Goal: Task Accomplishment & Management: Manage account settings

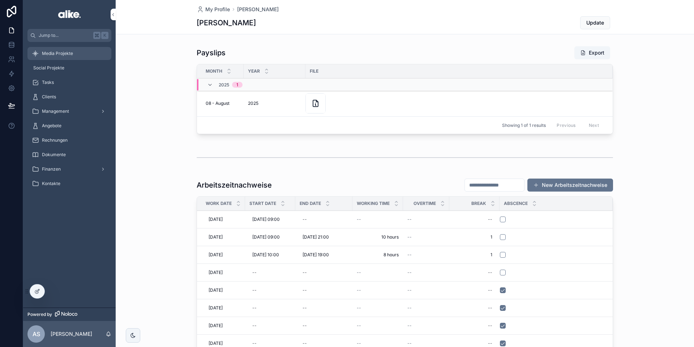
click at [71, 58] on div "Media Projekte" at bounding box center [69, 54] width 75 height 12
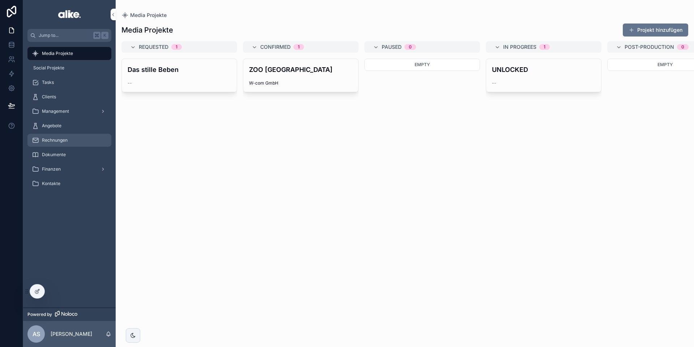
click at [46, 138] on span "Rechnungen" at bounding box center [55, 140] width 26 height 6
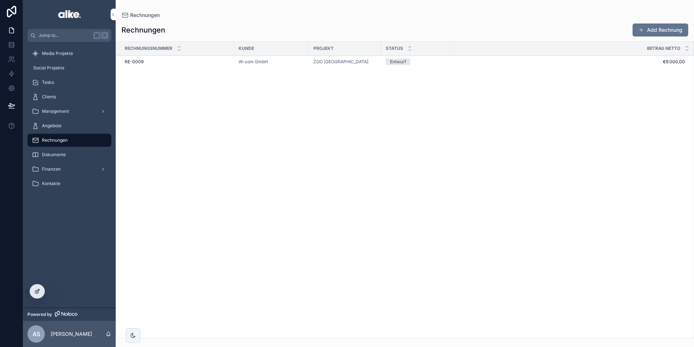
click at [35, 290] on icon at bounding box center [37, 292] width 6 height 6
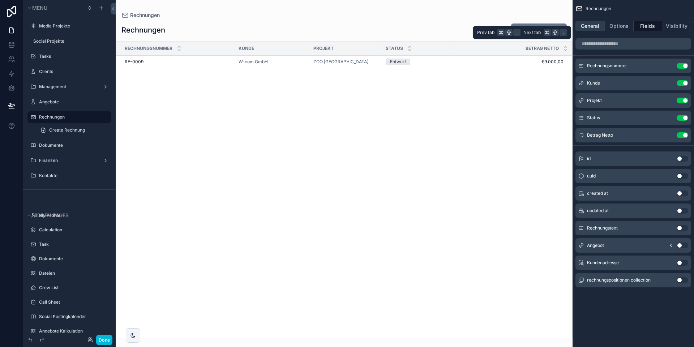
click at [584, 25] on button "General" at bounding box center [590, 26] width 29 height 10
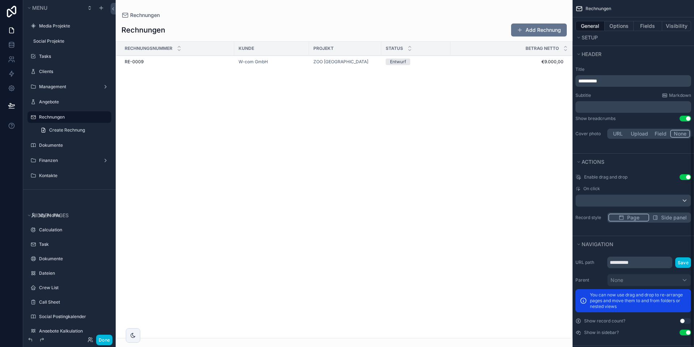
scroll to position [222, 0]
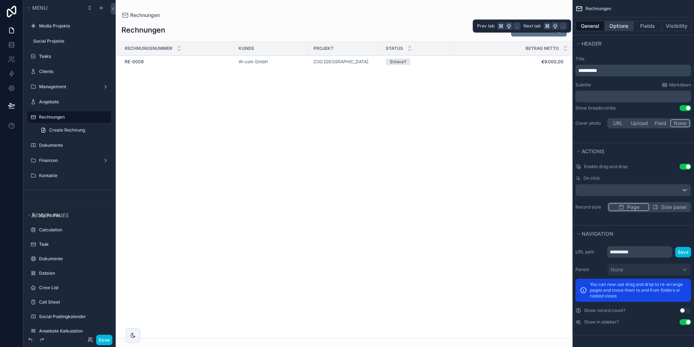
click at [620, 25] on button "Options" at bounding box center [619, 26] width 29 height 10
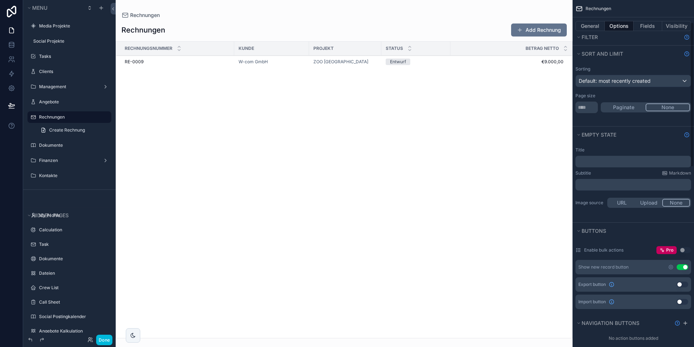
scroll to position [0, 0]
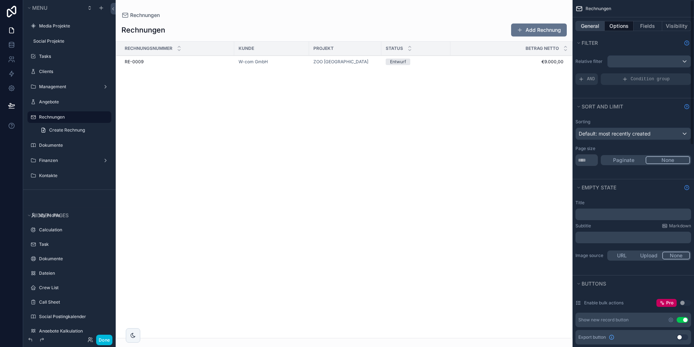
click at [597, 27] on button "General" at bounding box center [590, 26] width 29 height 10
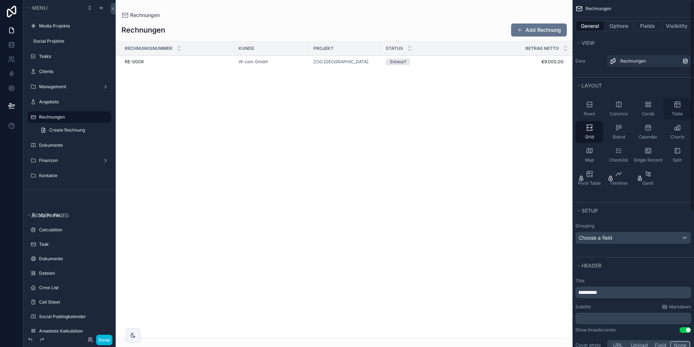
click at [678, 106] on icon "scrollable content" at bounding box center [677, 104] width 7 height 7
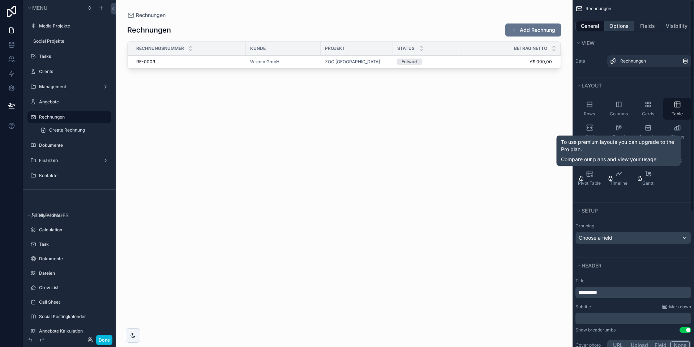
click at [619, 26] on button "Options" at bounding box center [619, 26] width 29 height 10
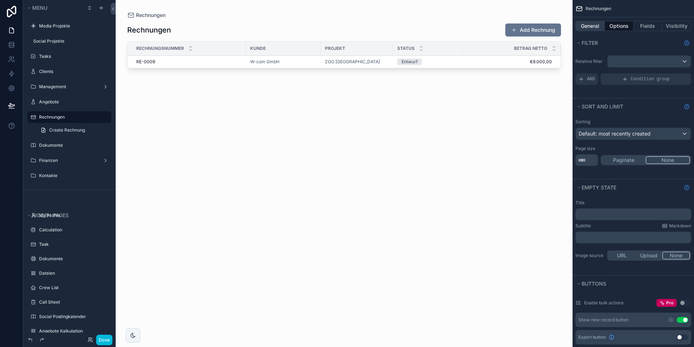
click at [596, 29] on button "General" at bounding box center [590, 26] width 29 height 10
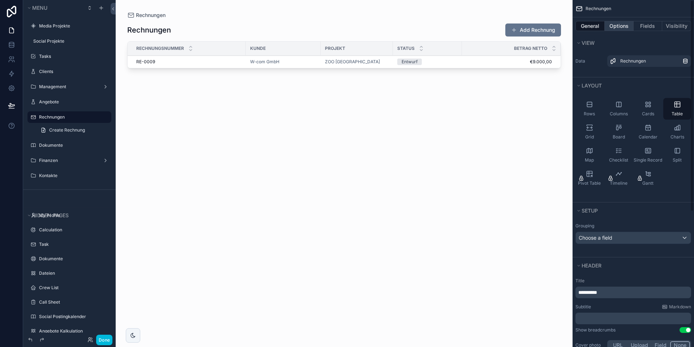
click at [622, 24] on button "Options" at bounding box center [619, 26] width 29 height 10
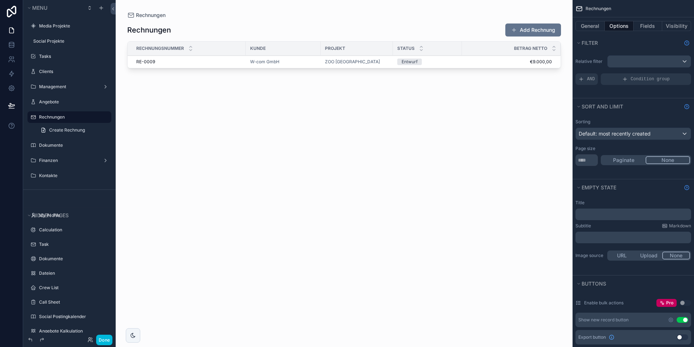
click at [618, 161] on button "Paginate" at bounding box center [624, 160] width 44 height 8
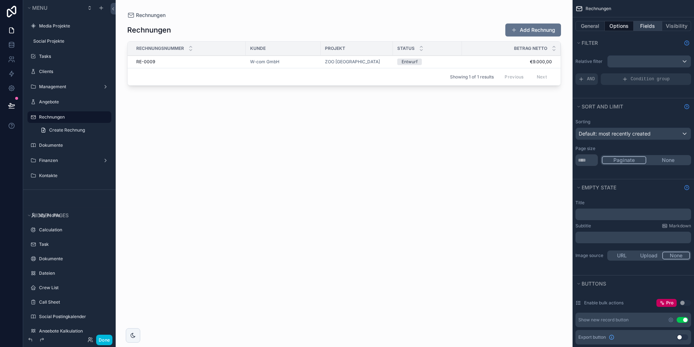
click at [652, 28] on button "Fields" at bounding box center [648, 26] width 29 height 10
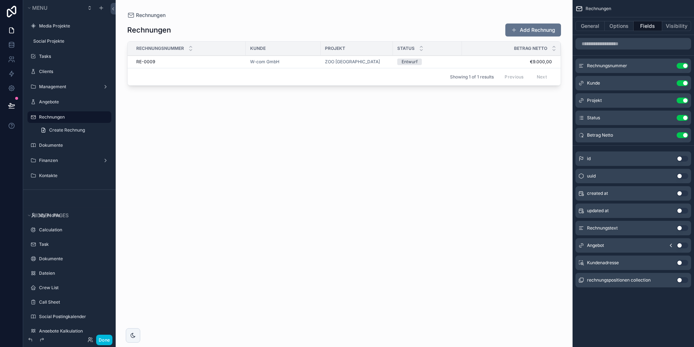
click at [0, 0] on icon "scrollable content" at bounding box center [0, 0] width 0 height 0
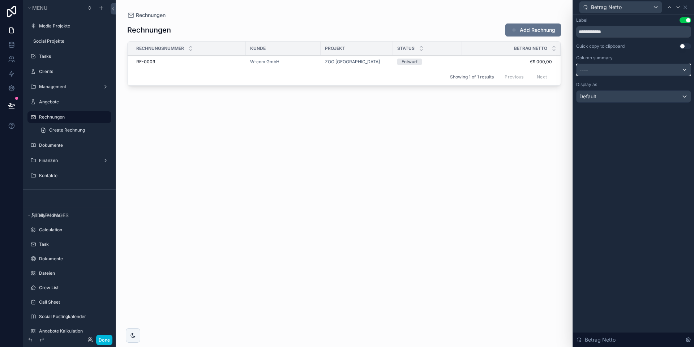
click at [642, 71] on div "----" at bounding box center [634, 70] width 114 height 12
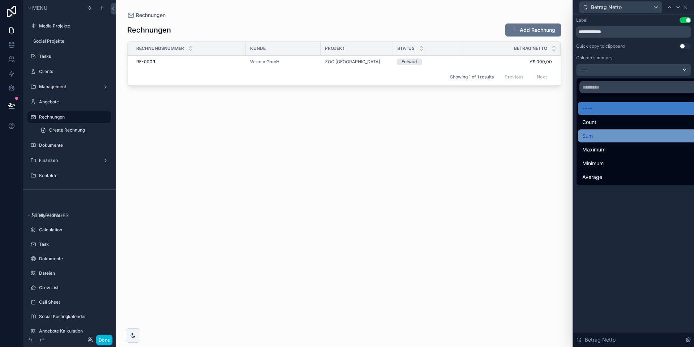
click at [626, 136] on div "Sum" at bounding box center [642, 136] width 119 height 9
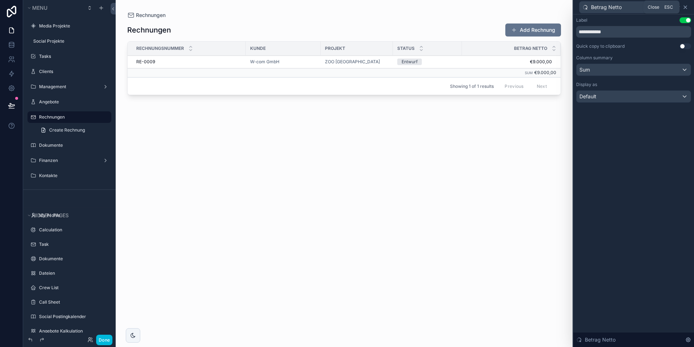
click at [684, 6] on icon at bounding box center [686, 7] width 6 height 6
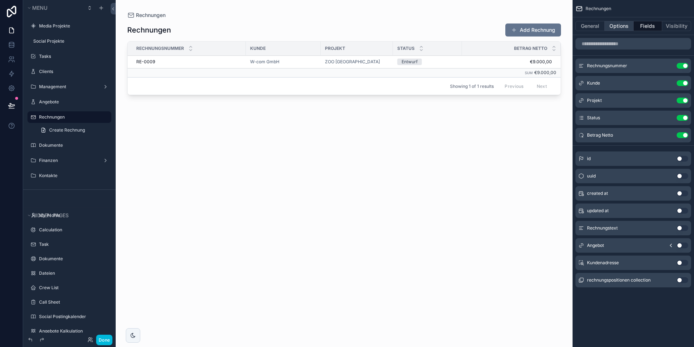
click at [619, 24] on button "Options" at bounding box center [619, 26] width 29 height 10
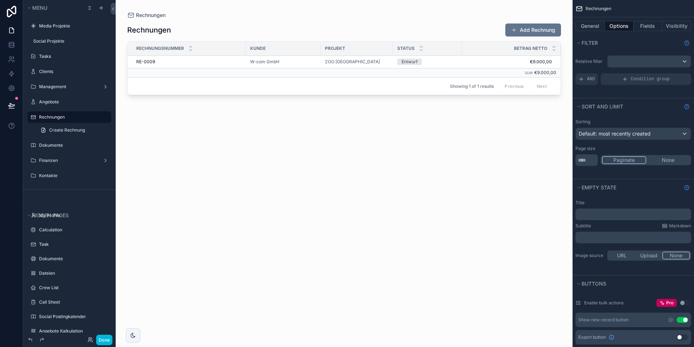
click at [670, 160] on button "None" at bounding box center [669, 160] width 44 height 8
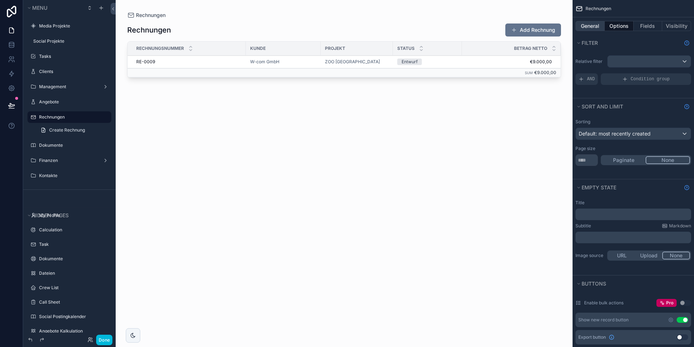
click at [599, 25] on button "General" at bounding box center [590, 26] width 29 height 10
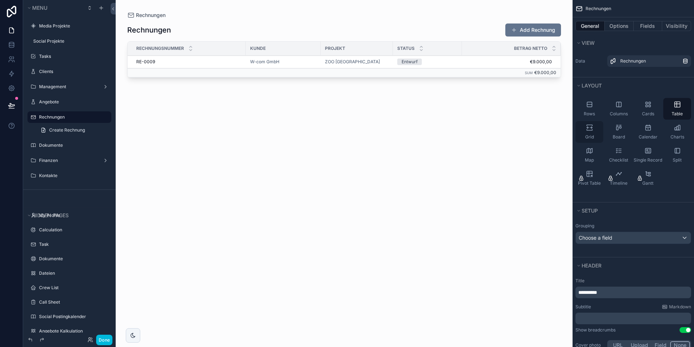
click at [591, 133] on div "Grid" at bounding box center [590, 132] width 28 height 22
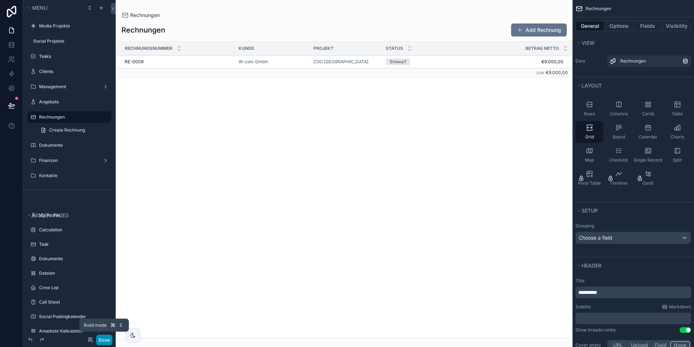
click at [104, 340] on button "Done" at bounding box center [104, 340] width 16 height 10
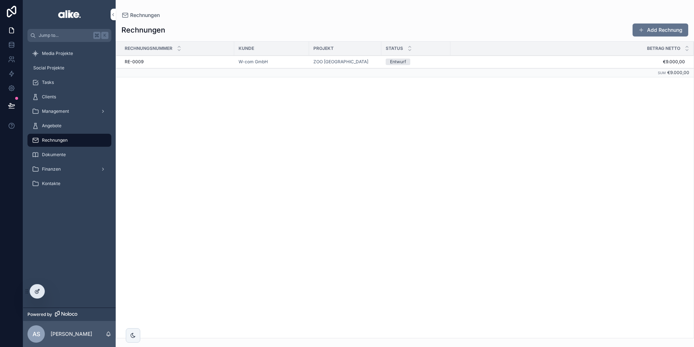
click at [34, 294] on div at bounding box center [37, 292] width 14 height 14
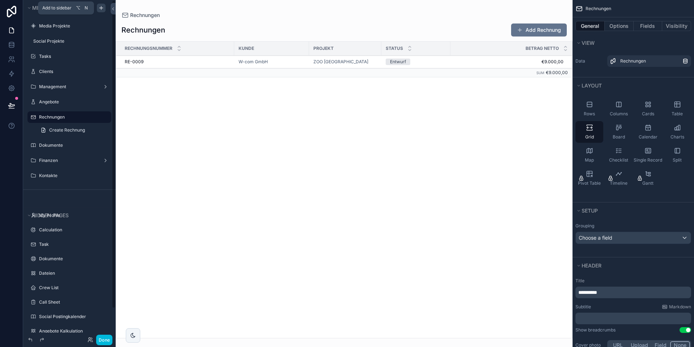
click at [103, 8] on icon "scrollable content" at bounding box center [101, 8] width 6 height 6
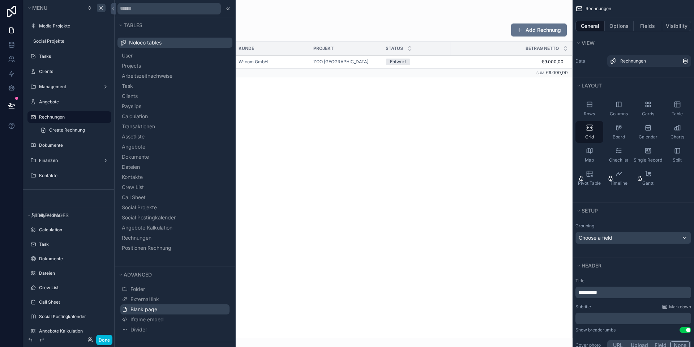
click at [142, 310] on span "Blank page" at bounding box center [144, 309] width 27 height 7
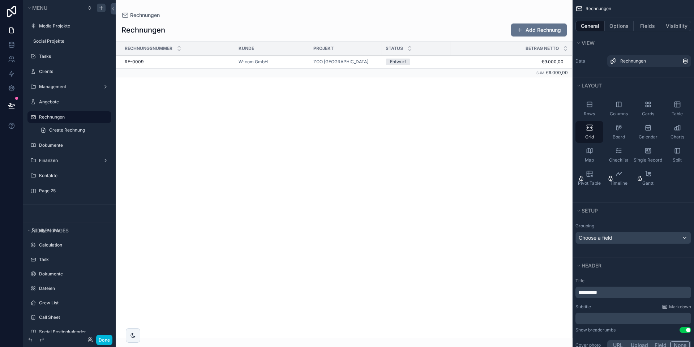
scroll to position [1, 0]
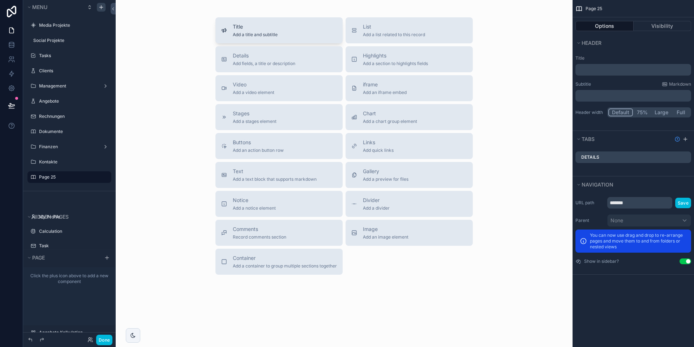
click at [263, 34] on span "Add a title and subtitle" at bounding box center [255, 35] width 45 height 6
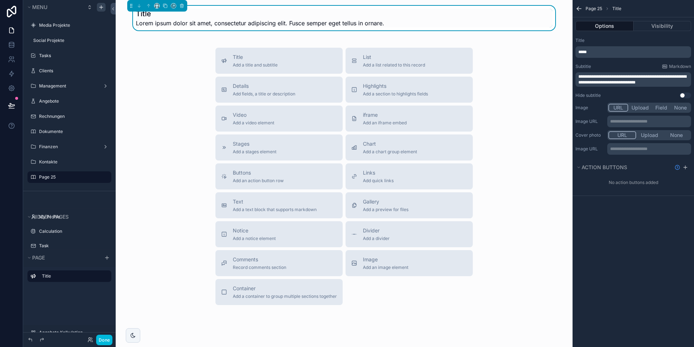
click at [596, 54] on p "*****" at bounding box center [634, 52] width 111 height 6
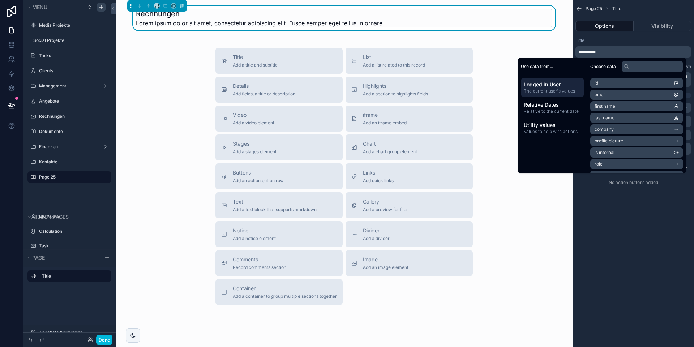
click at [613, 40] on div "Title" at bounding box center [634, 41] width 116 height 6
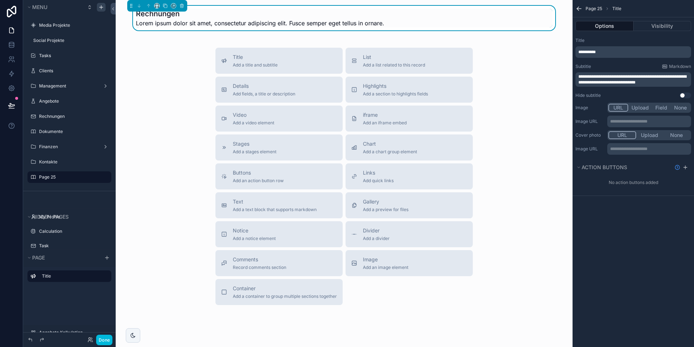
click at [597, 78] on span "**********" at bounding box center [633, 79] width 108 height 10
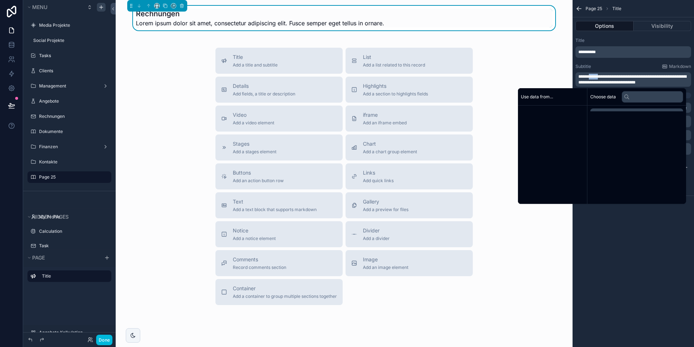
click at [597, 78] on span "**********" at bounding box center [633, 79] width 108 height 10
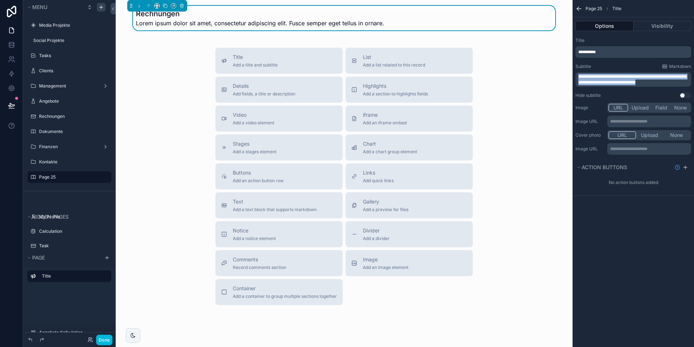
click at [597, 78] on span "**********" at bounding box center [633, 79] width 108 height 10
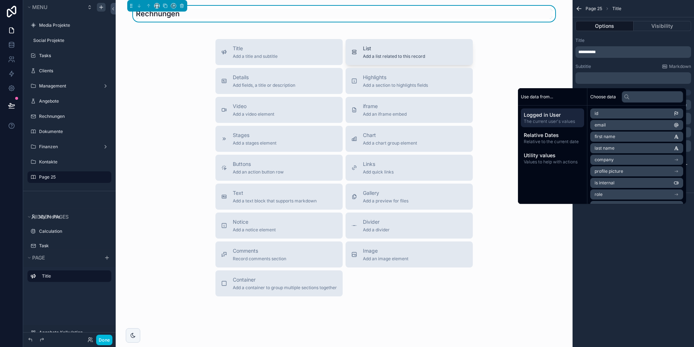
click at [365, 53] on div "List Add a list related to this record" at bounding box center [394, 52] width 62 height 14
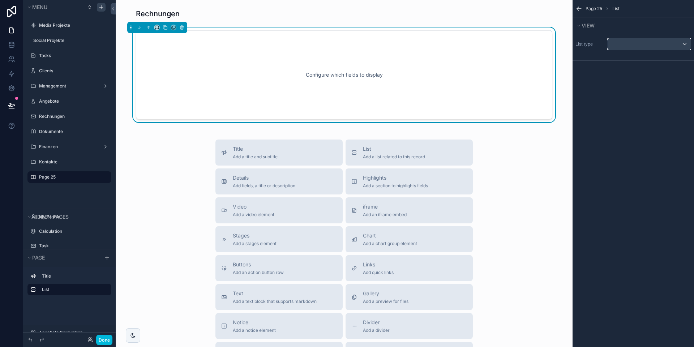
click at [638, 44] on div "scrollable content" at bounding box center [649, 44] width 83 height 12
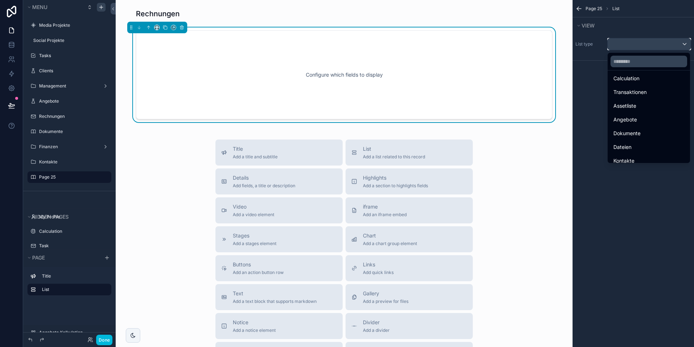
scroll to position [200, 0]
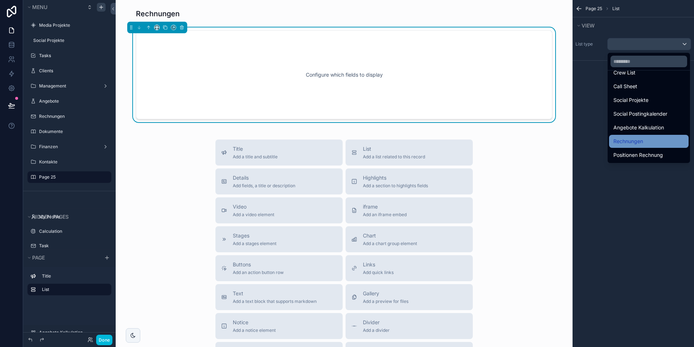
click at [632, 141] on span "Rechnungen" at bounding box center [629, 141] width 30 height 9
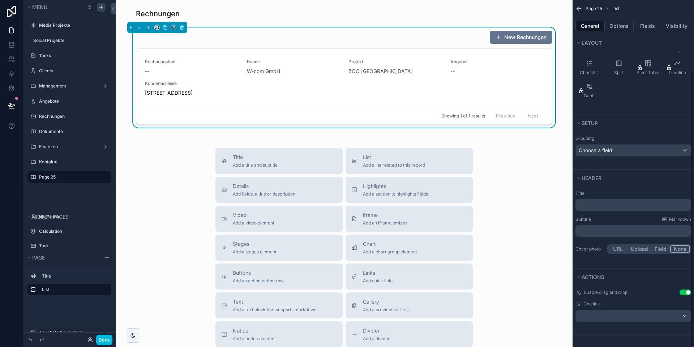
scroll to position [0, 0]
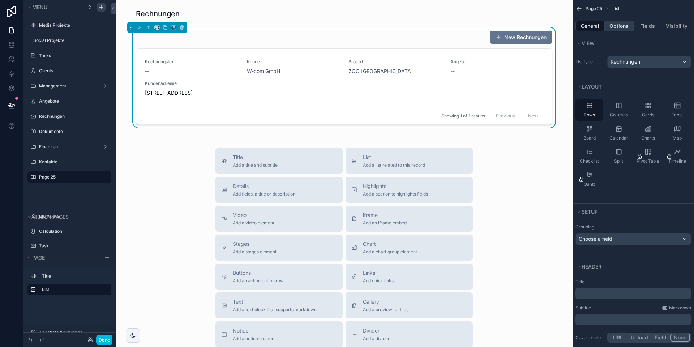
click at [613, 27] on button "Options" at bounding box center [619, 26] width 29 height 10
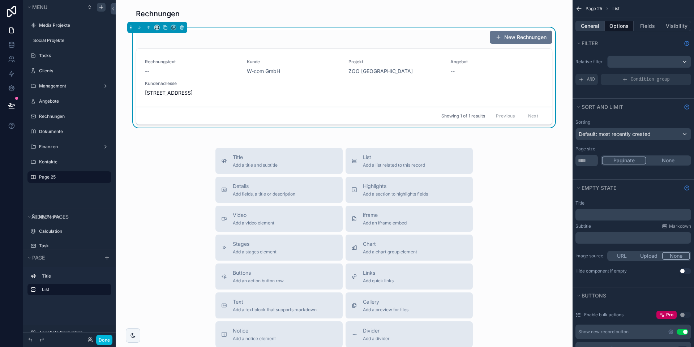
click at [588, 23] on button "General" at bounding box center [590, 26] width 29 height 10
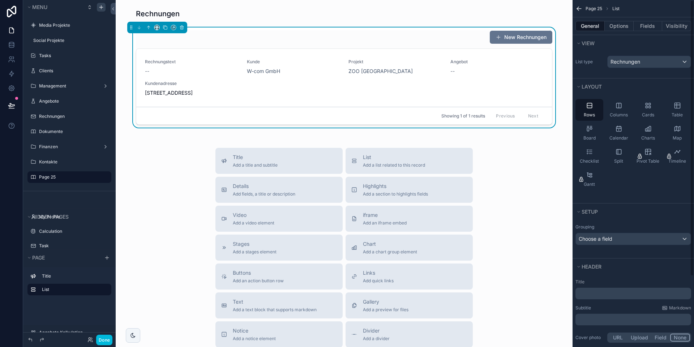
click at [566, 28] on div "New Rechnungen Rechnungstext -- Kunde W-com GmbH Projekt ZOO [GEOGRAPHIC_DATA] …" at bounding box center [345, 78] width 446 height 103
click at [561, 29] on div "New Rechnungen Rechnungstext -- Kunde W-com GmbH Projekt ZOO [GEOGRAPHIC_DATA] …" at bounding box center [345, 78] width 446 height 103
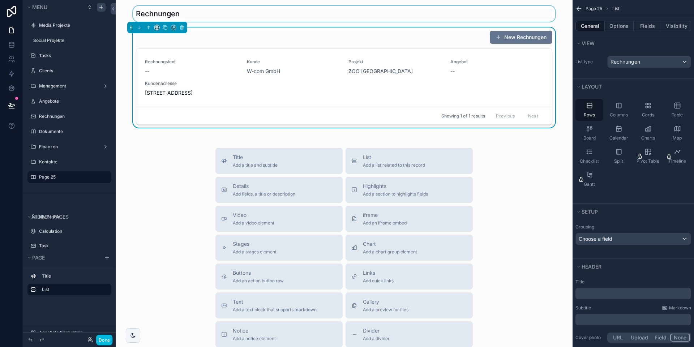
click at [559, 19] on div "scrollable content" at bounding box center [345, 14] width 446 height 16
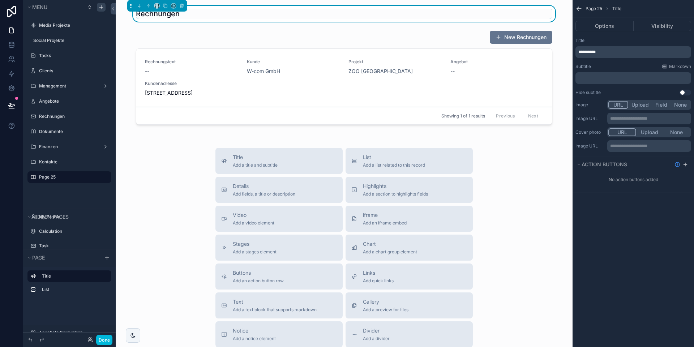
click at [520, 156] on div "Title Add a title and subtitle List Add a list related to this record Details A…" at bounding box center [345, 276] width 446 height 257
click at [504, 191] on div "Title Add a title and subtitle List Add a list related to this record Details A…" at bounding box center [345, 276] width 446 height 257
drag, startPoint x: 193, startPoint y: 198, endPoint x: 198, endPoint y: 196, distance: 5.7
click at [193, 198] on div "Title Add a title and subtitle List Add a list related to this record Details A…" at bounding box center [345, 276] width 446 height 257
click at [63, 181] on div "Page 25" at bounding box center [74, 177] width 71 height 9
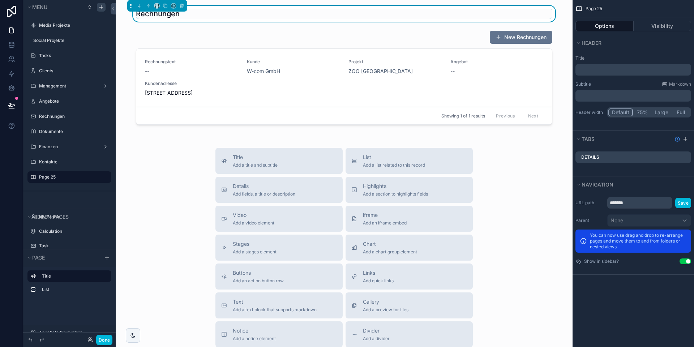
click at [601, 72] on p "﻿" at bounding box center [634, 69] width 111 height 7
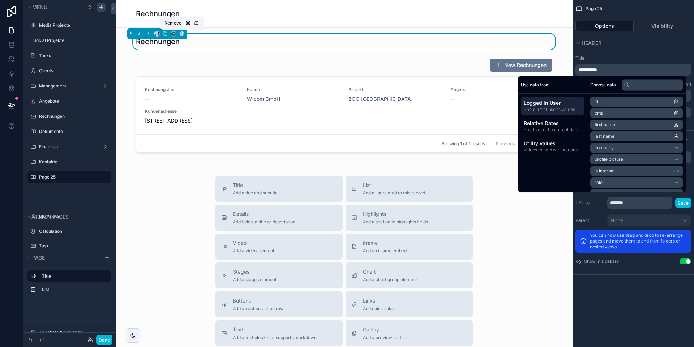
click at [182, 33] on icon "scrollable content" at bounding box center [181, 33] width 5 height 5
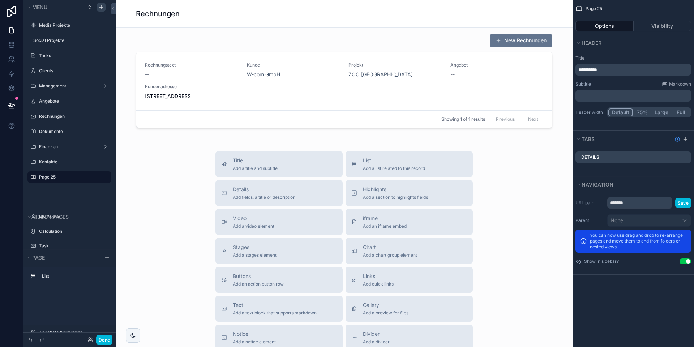
click at [216, 14] on div "Rechnungen" at bounding box center [344, 14] width 417 height 10
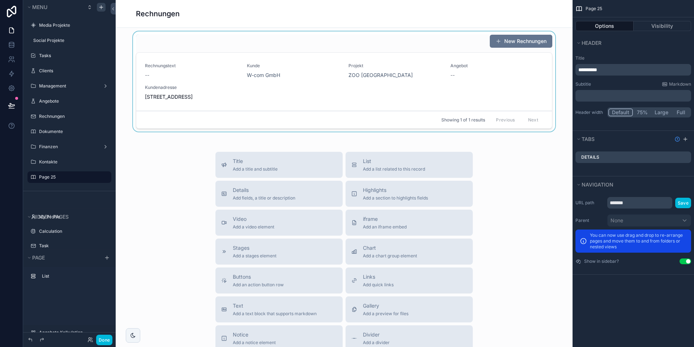
click at [264, 98] on div "scrollable content" at bounding box center [345, 82] width 446 height 103
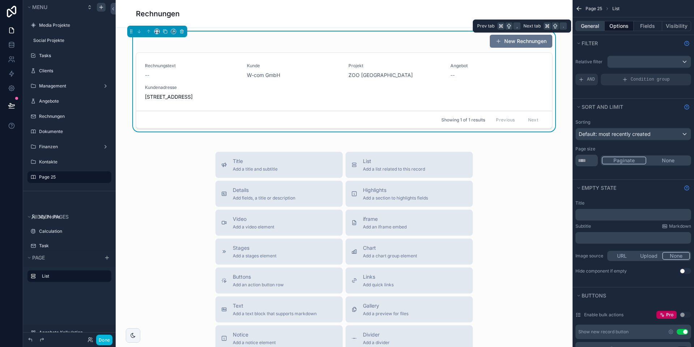
click at [597, 27] on button "General" at bounding box center [590, 26] width 29 height 10
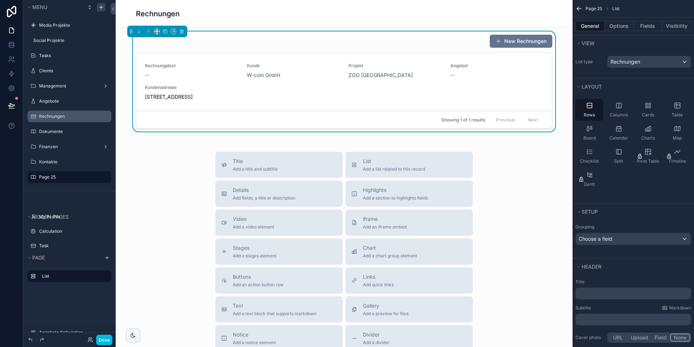
click at [64, 119] on label "Rechnungen" at bounding box center [73, 117] width 68 height 6
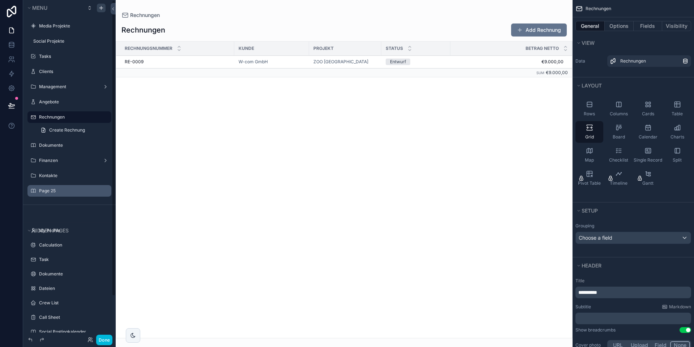
click at [64, 190] on label "Page 25" at bounding box center [73, 191] width 68 height 6
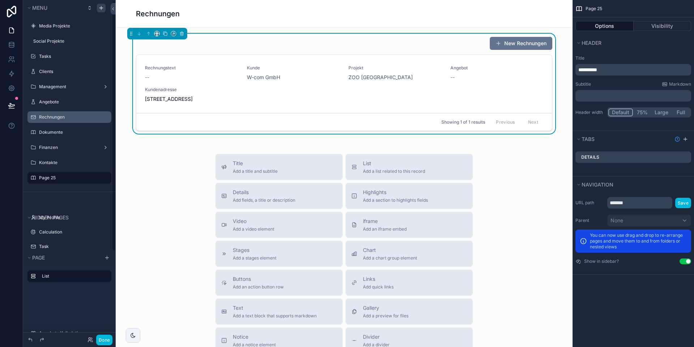
scroll to position [1, 0]
click at [395, 103] on div "Rechnungstext -- Kunde W-com GmbH Projekt ZOO [GEOGRAPHIC_DATA] Angebot -- Kund…" at bounding box center [344, 84] width 399 height 38
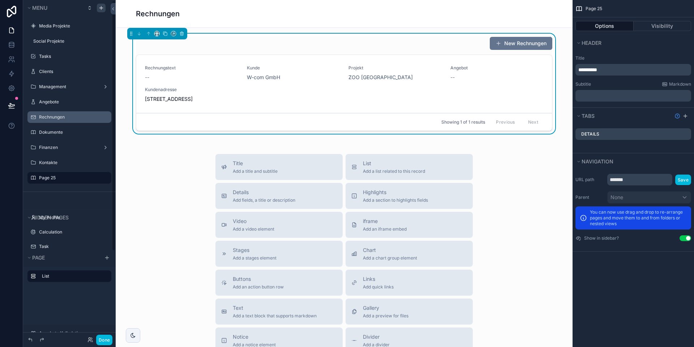
scroll to position [1, 0]
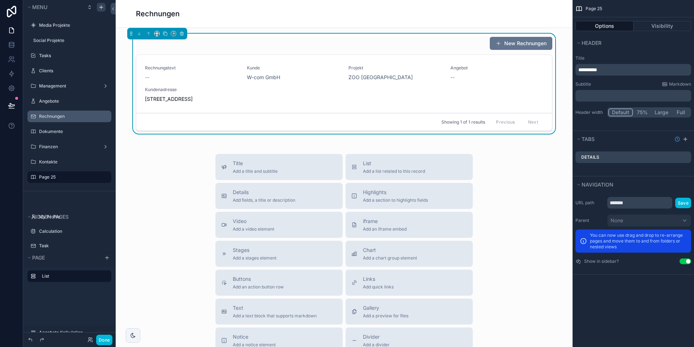
click at [248, 131] on div "Showing 1 of 1 results Previous Next" at bounding box center [344, 121] width 416 height 17
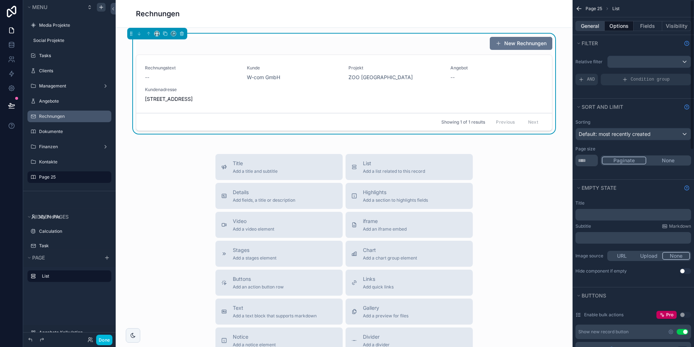
click at [593, 24] on button "General" at bounding box center [590, 26] width 29 height 10
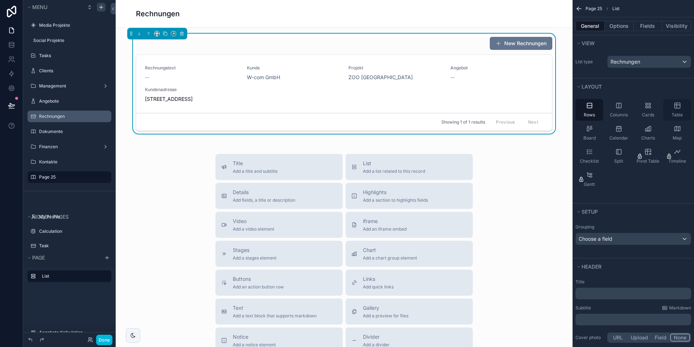
click at [681, 111] on div "Table" at bounding box center [678, 110] width 28 height 22
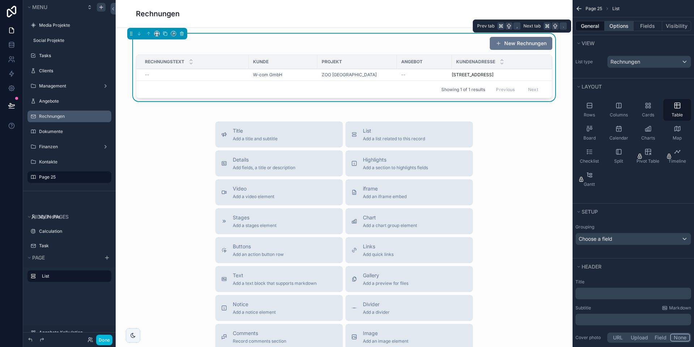
click at [626, 27] on button "Options" at bounding box center [619, 26] width 29 height 10
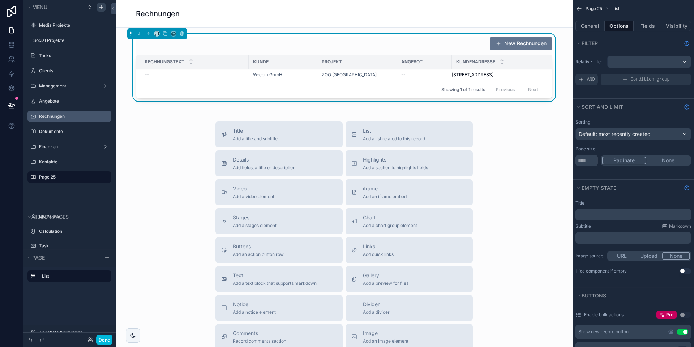
click at [671, 156] on div "Paginate None" at bounding box center [646, 161] width 90 height 10
click at [670, 159] on button "None" at bounding box center [669, 161] width 44 height 8
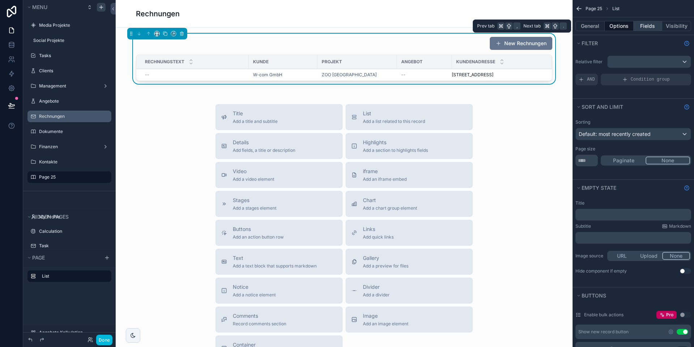
click at [649, 25] on button "Fields" at bounding box center [648, 26] width 29 height 10
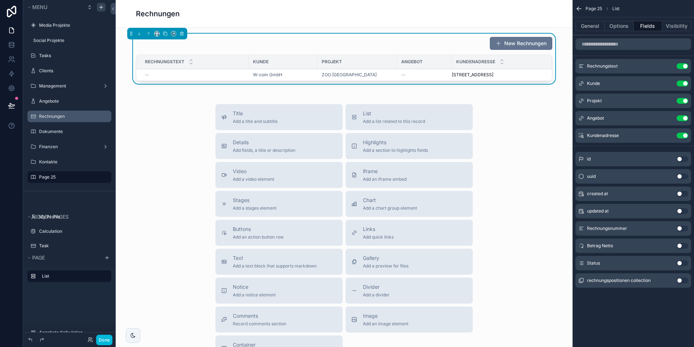
click at [681, 247] on button "Use setting" at bounding box center [683, 246] width 12 height 6
click at [667, 156] on div "Betrag Netto Use setting" at bounding box center [634, 153] width 116 height 14
click at [0, 0] on icon "scrollable content" at bounding box center [0, 0] width 0 height 0
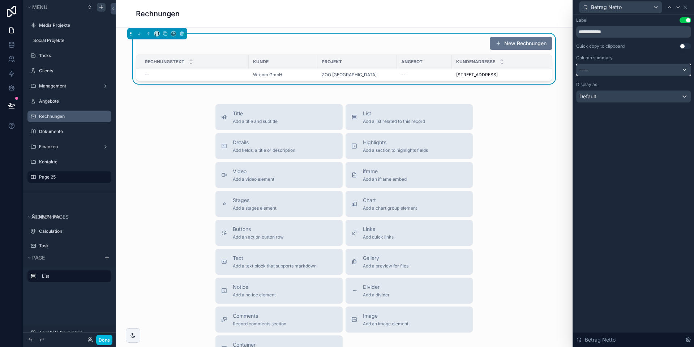
click at [617, 72] on div "----" at bounding box center [634, 70] width 114 height 12
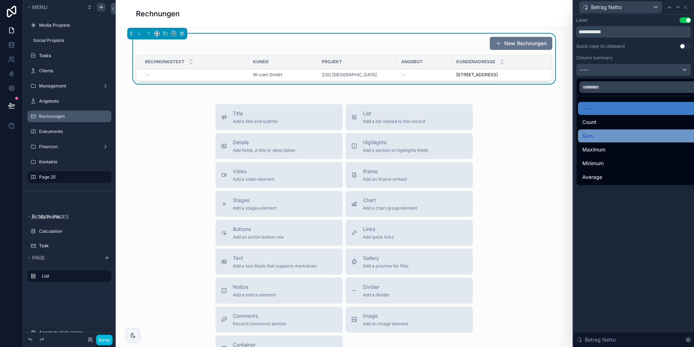
click at [600, 134] on div "Sum" at bounding box center [642, 136] width 119 height 9
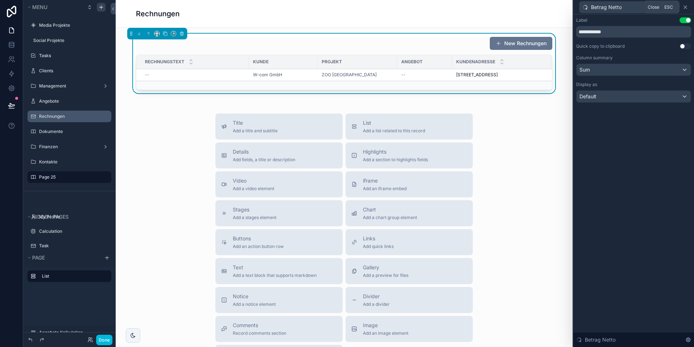
click at [685, 8] on icon at bounding box center [686, 7] width 6 height 6
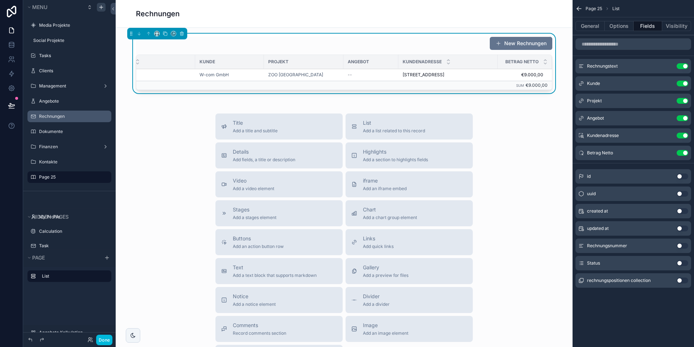
scroll to position [0, 0]
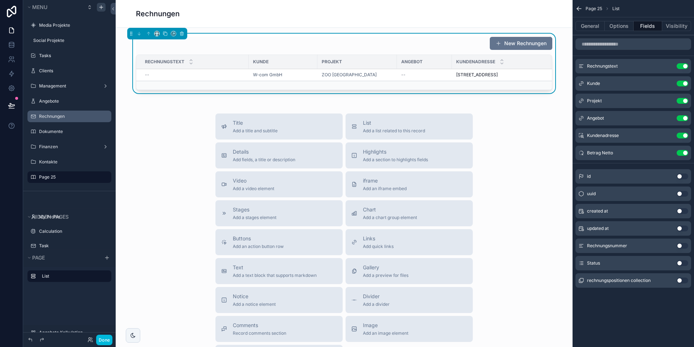
click at [683, 134] on button "Use setting" at bounding box center [683, 136] width 12 height 6
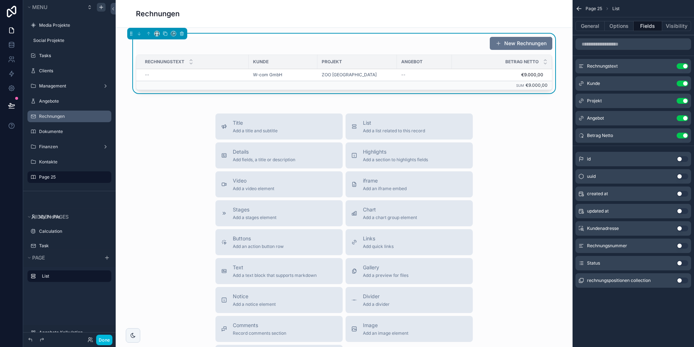
click at [682, 66] on button "Use setting" at bounding box center [683, 66] width 12 height 6
click at [681, 244] on button "Use setting" at bounding box center [683, 246] width 12 height 6
drag, startPoint x: 248, startPoint y: 63, endPoint x: 222, endPoint y: 64, distance: 25.7
click at [222, 64] on div "scrollable content" at bounding box center [223, 62] width 3 height 14
click at [683, 265] on button "Use setting" at bounding box center [683, 263] width 12 height 6
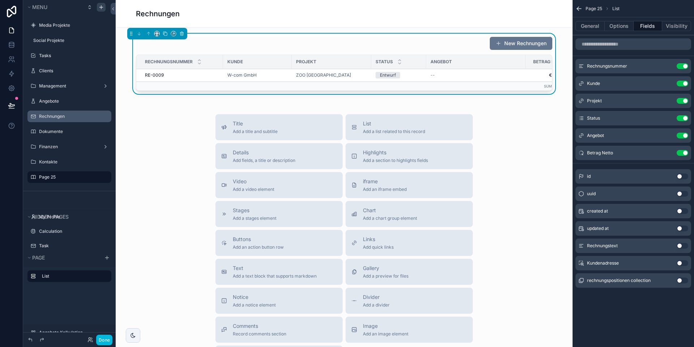
click at [681, 135] on button "Use setting" at bounding box center [683, 136] width 12 height 6
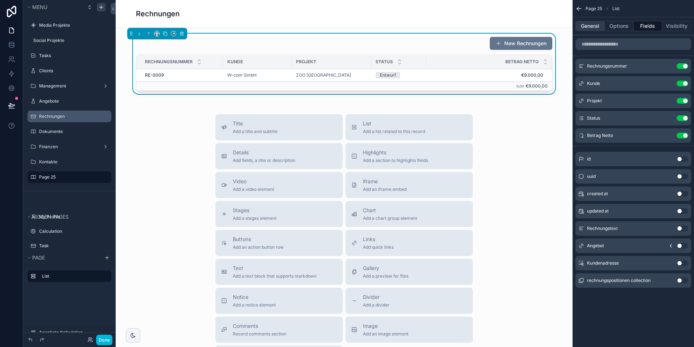
click at [593, 28] on button "General" at bounding box center [590, 26] width 29 height 10
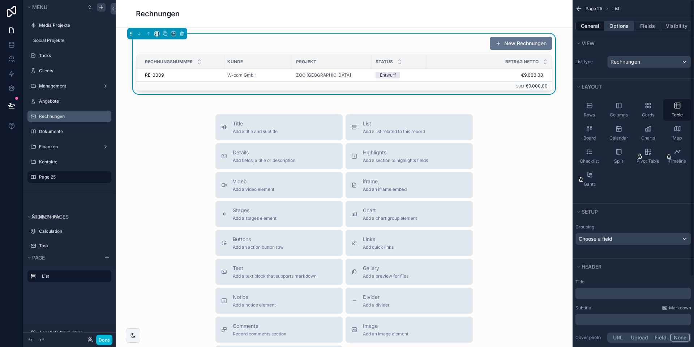
click at [618, 26] on button "Options" at bounding box center [619, 26] width 29 height 10
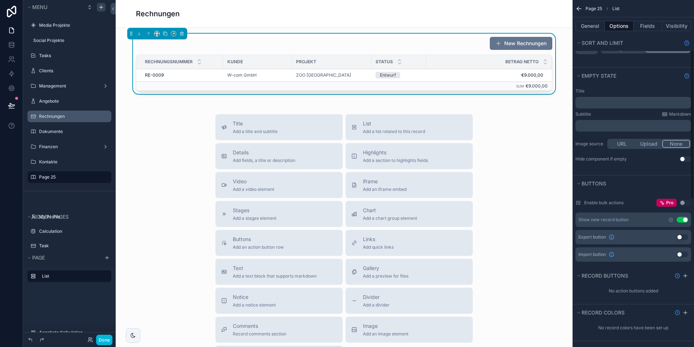
scroll to position [115, 0]
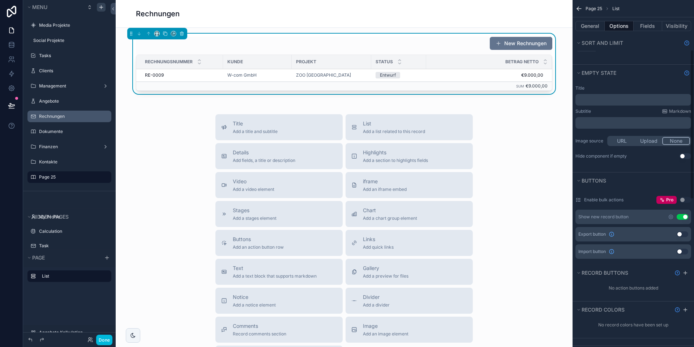
click at [681, 217] on button "Use setting" at bounding box center [683, 217] width 12 height 6
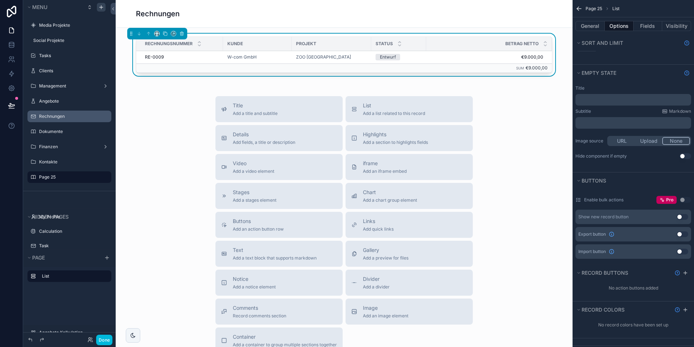
click at [502, 161] on div "Title Add a title and subtitle List Add a list related to this record Details A…" at bounding box center [345, 224] width 446 height 257
click at [486, 14] on div "Rechnungen" at bounding box center [344, 14] width 417 height 10
click at [485, 17] on div "Rechnungen" at bounding box center [344, 14] width 417 height 10
click at [158, 204] on div "Title Add a title and subtitle List Add a list related to this record Details A…" at bounding box center [345, 224] width 446 height 257
click at [107, 338] on button "Done" at bounding box center [104, 340] width 16 height 10
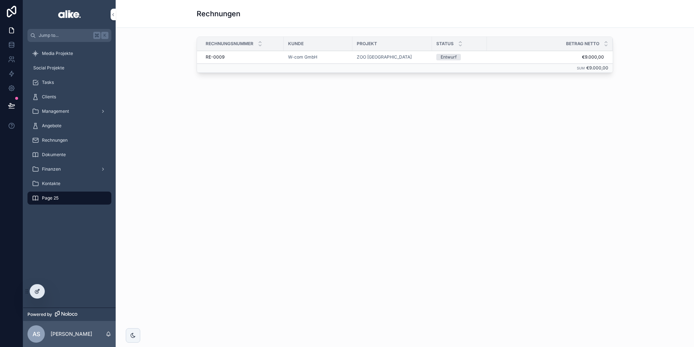
click at [39, 288] on div at bounding box center [37, 292] width 14 height 14
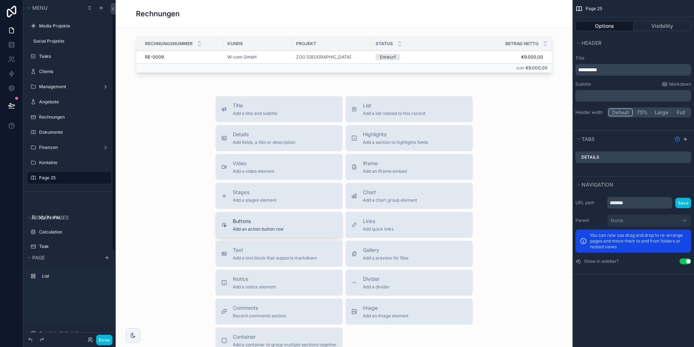
scroll to position [1, 0]
click at [0, 0] on icon "scrollable content" at bounding box center [0, 0] width 0 height 0
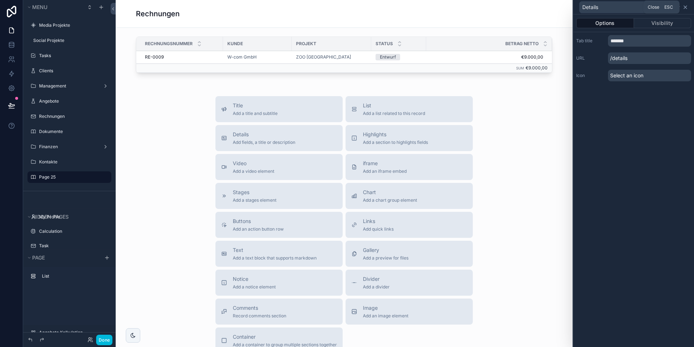
click at [686, 8] on icon at bounding box center [685, 7] width 3 height 3
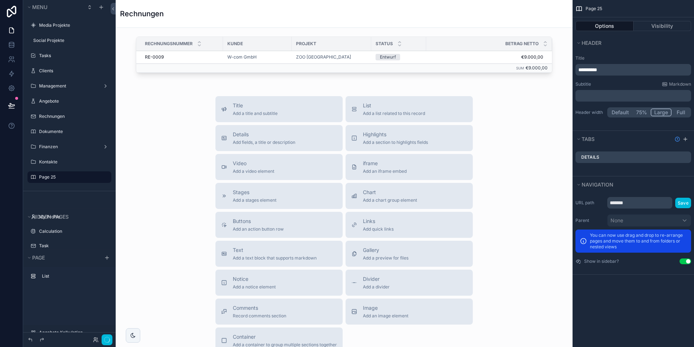
click at [662, 111] on button "Large" at bounding box center [661, 112] width 21 height 8
click at [625, 111] on button "Default" at bounding box center [621, 112] width 24 height 8
click at [643, 52] on div "**********" at bounding box center [634, 91] width 122 height 80
click at [508, 97] on div "Title Add a title and subtitle List Add a list related to this record Details A…" at bounding box center [345, 224] width 446 height 257
click at [269, 222] on span "Buttons" at bounding box center [258, 220] width 51 height 7
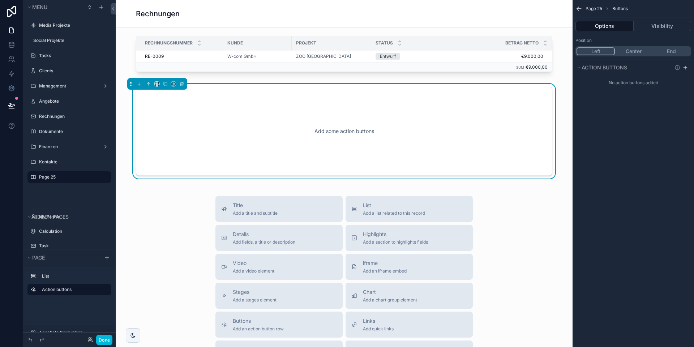
scroll to position [0, 0]
click at [148, 87] on icon "scrollable content" at bounding box center [148, 84] width 5 height 5
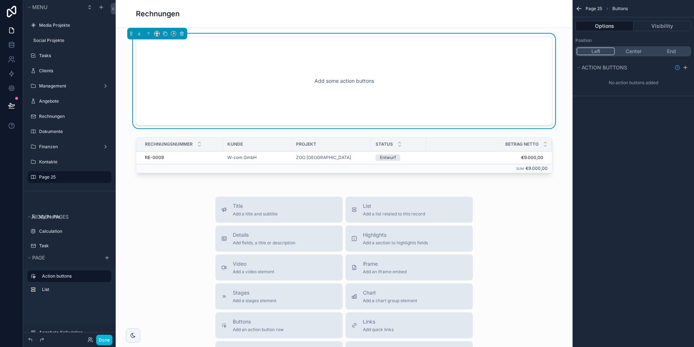
click at [672, 50] on button "End" at bounding box center [672, 51] width 38 height 8
click at [685, 66] on icon "scrollable content" at bounding box center [686, 68] width 6 height 6
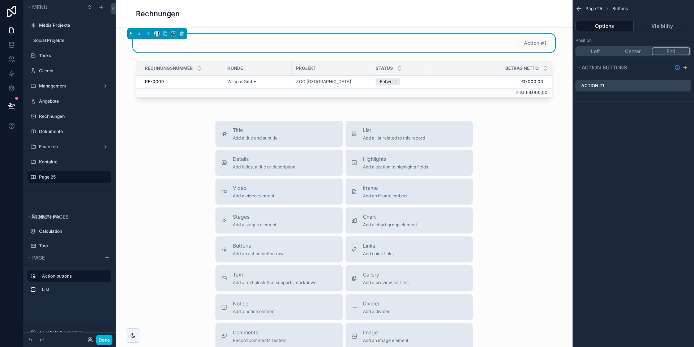
click at [0, 0] on icon "scrollable content" at bounding box center [0, 0] width 0 height 0
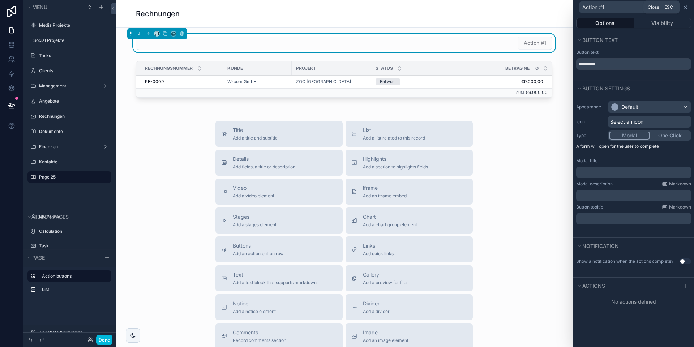
click at [686, 8] on icon at bounding box center [686, 7] width 6 height 6
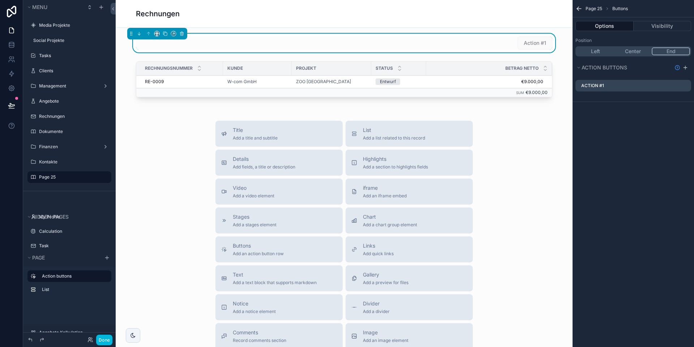
click at [0, 0] on icon "scrollable content" at bounding box center [0, 0] width 0 height 0
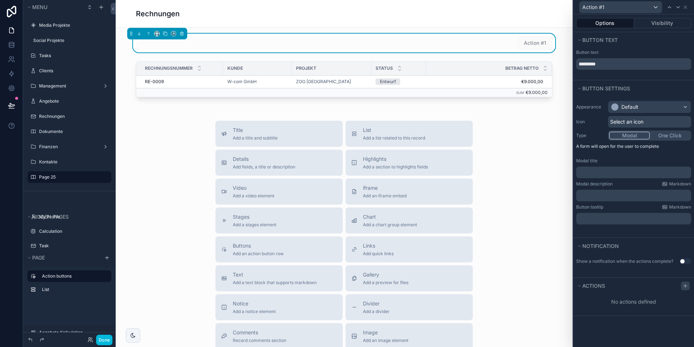
click at [683, 286] on icon at bounding box center [686, 286] width 6 height 6
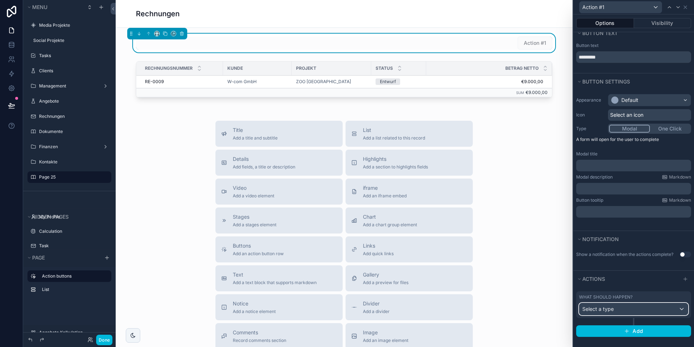
click at [619, 309] on div "Select a type" at bounding box center [634, 309] width 108 height 12
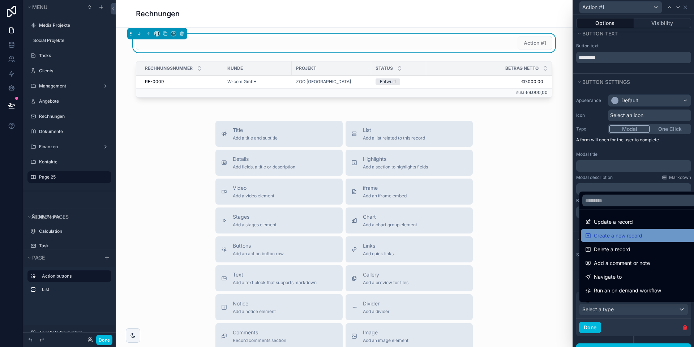
click at [618, 239] on span "Create a new record" at bounding box center [618, 235] width 48 height 9
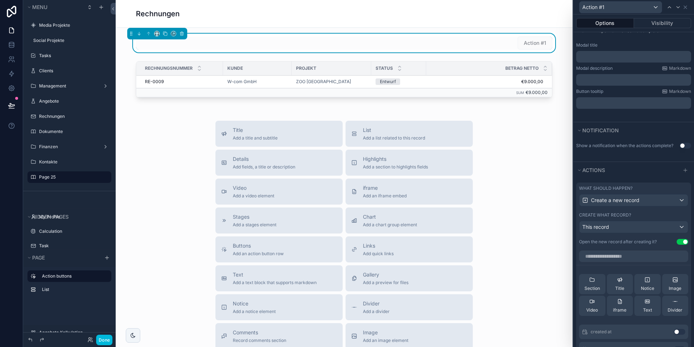
scroll to position [115, 0]
click at [615, 228] on div "This record" at bounding box center [634, 228] width 108 height 12
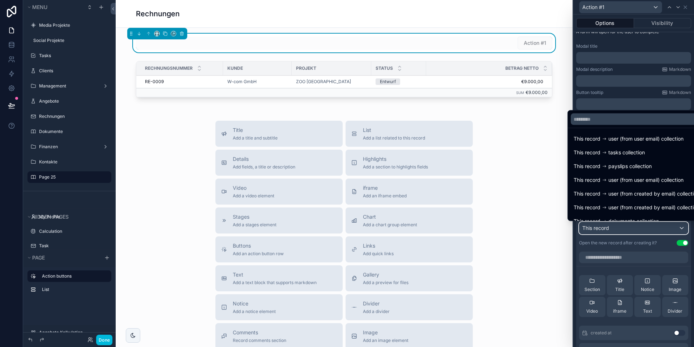
scroll to position [79, 0]
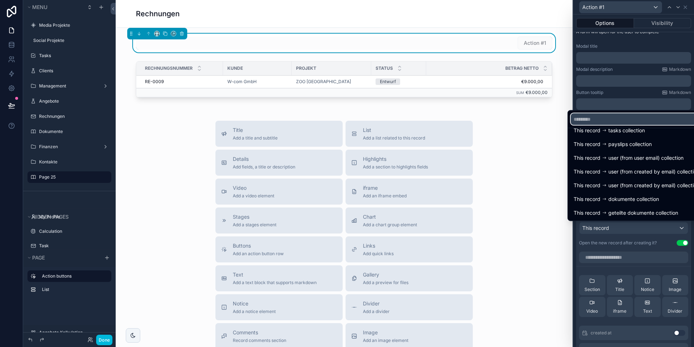
click at [604, 118] on input "text" at bounding box center [637, 120] width 132 height 12
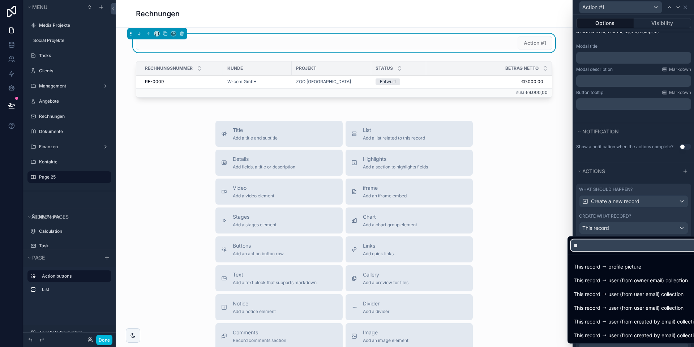
scroll to position [0, 0]
type input "*"
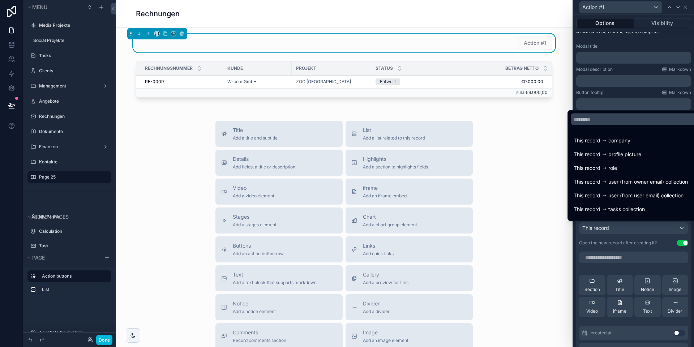
click at [609, 248] on div at bounding box center [634, 173] width 121 height 347
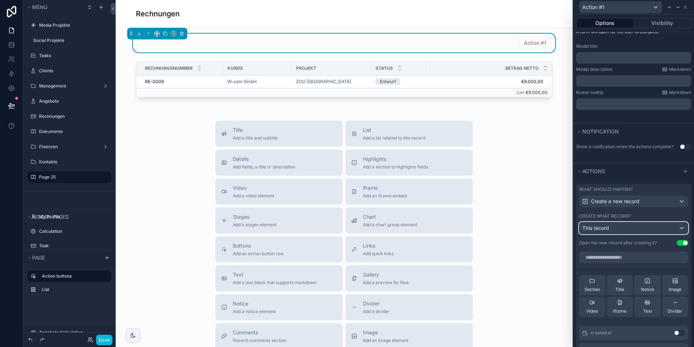
click at [603, 229] on span "This record" at bounding box center [596, 228] width 27 height 6
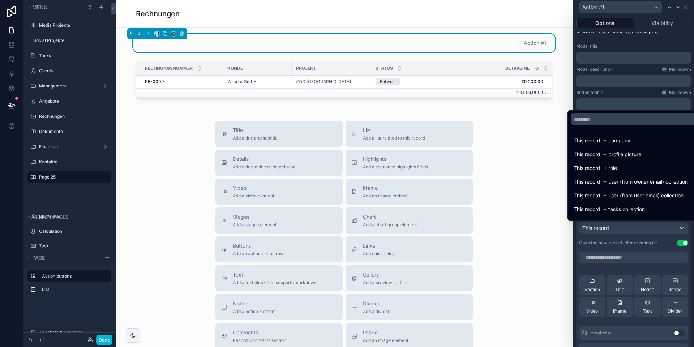
click at [612, 232] on div at bounding box center [634, 173] width 121 height 347
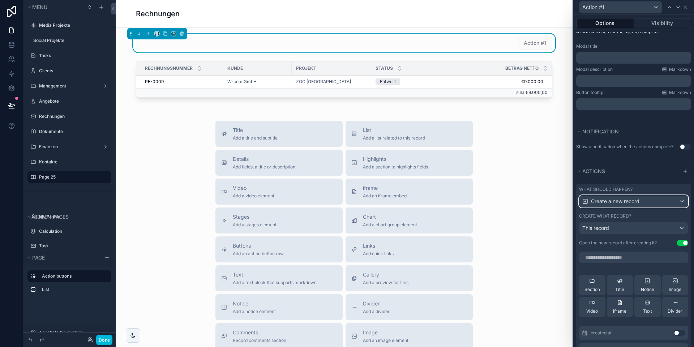
click at [621, 201] on span "Create a new record" at bounding box center [615, 201] width 48 height 7
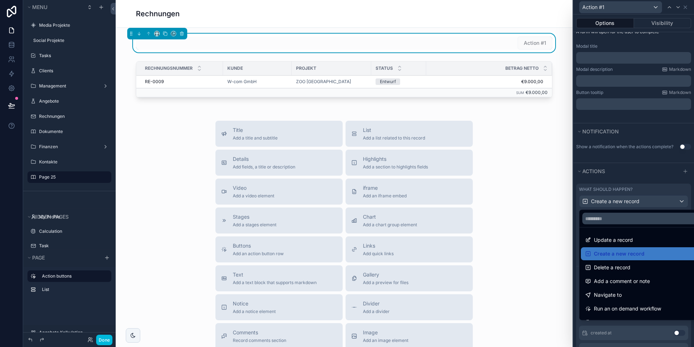
click at [616, 201] on div at bounding box center [634, 173] width 121 height 347
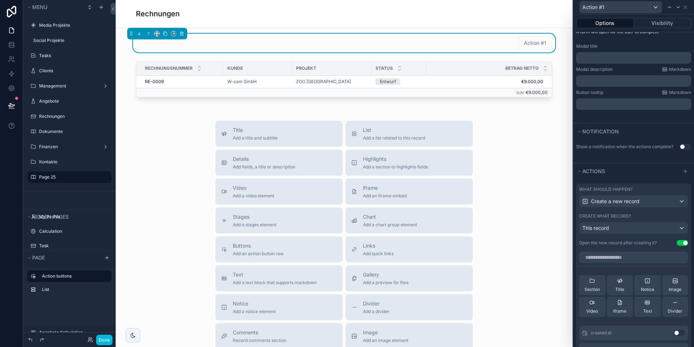
click at [468, 43] on div "Action #1" at bounding box center [344, 43] width 417 height 13
click at [181, 33] on icon "scrollable content" at bounding box center [181, 33] width 3 height 0
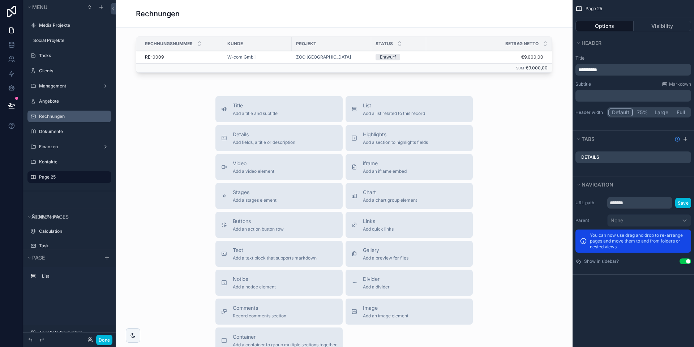
click at [65, 119] on div "Rechnungen" at bounding box center [74, 117] width 71 height 6
click at [66, 118] on label "Rechnungen" at bounding box center [73, 117] width 68 height 6
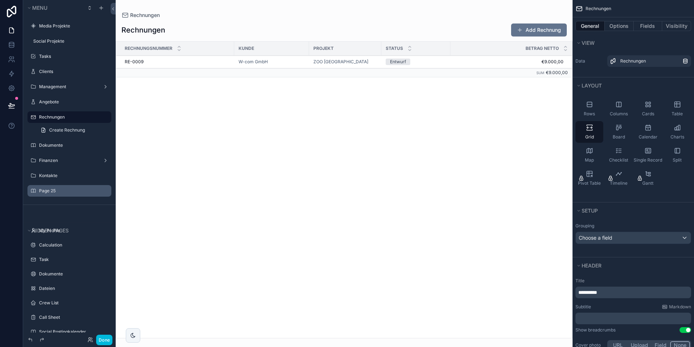
click at [0, 0] on icon "scrollable content" at bounding box center [0, 0] width 0 height 0
click at [131, 197] on span "Remove" at bounding box center [138, 195] width 19 height 7
click at [624, 29] on button "Options" at bounding box center [619, 26] width 29 height 10
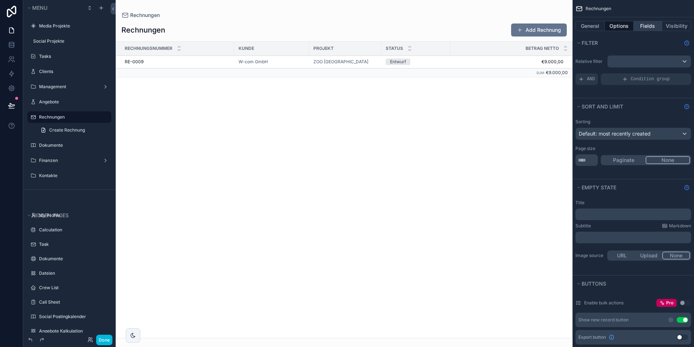
click at [641, 27] on button "Fields" at bounding box center [648, 26] width 29 height 10
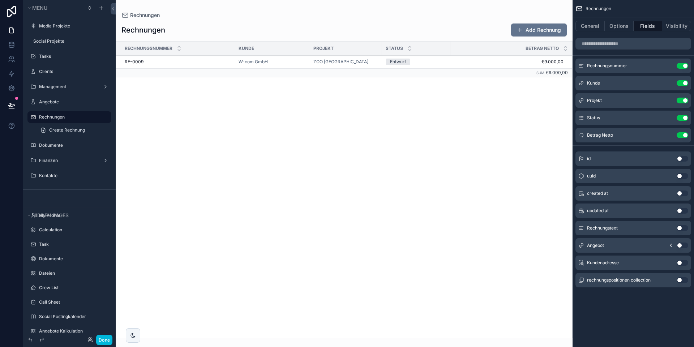
click at [0, 0] on icon "scrollable content" at bounding box center [0, 0] width 0 height 0
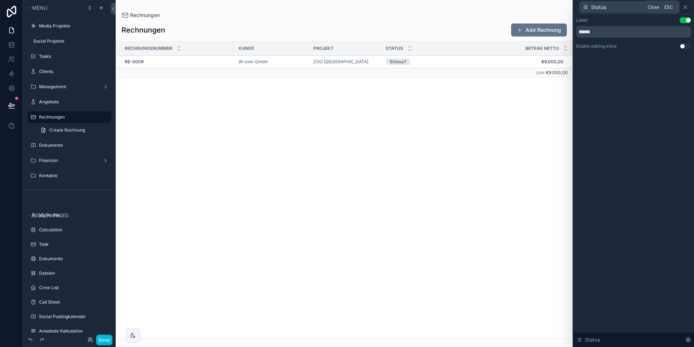
click at [685, 7] on icon at bounding box center [686, 7] width 6 height 6
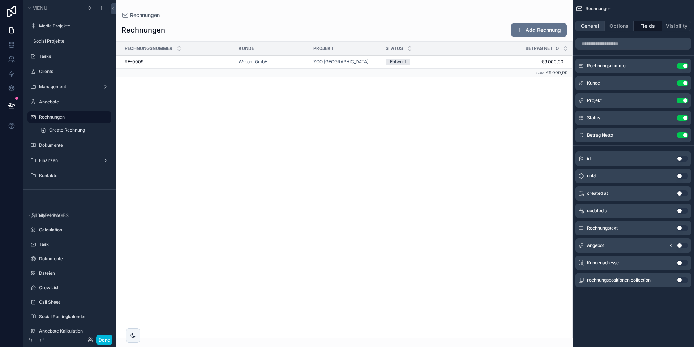
click at [591, 28] on button "General" at bounding box center [590, 26] width 29 height 10
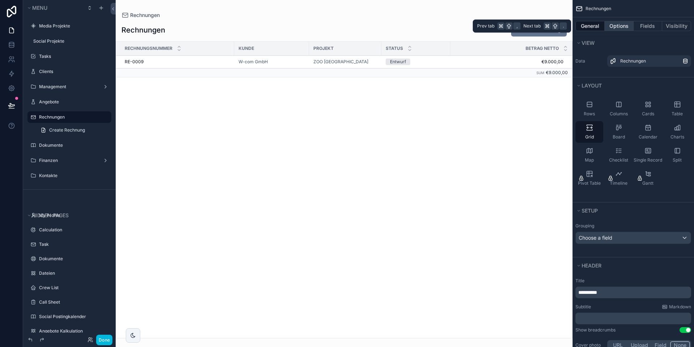
click at [621, 24] on button "Options" at bounding box center [619, 26] width 29 height 10
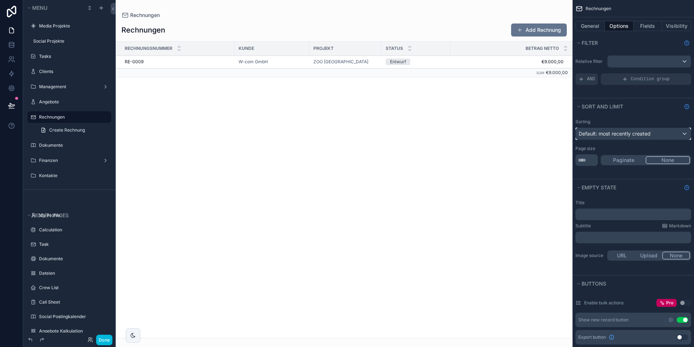
click at [614, 132] on span "Default: most recently created" at bounding box center [615, 134] width 72 height 6
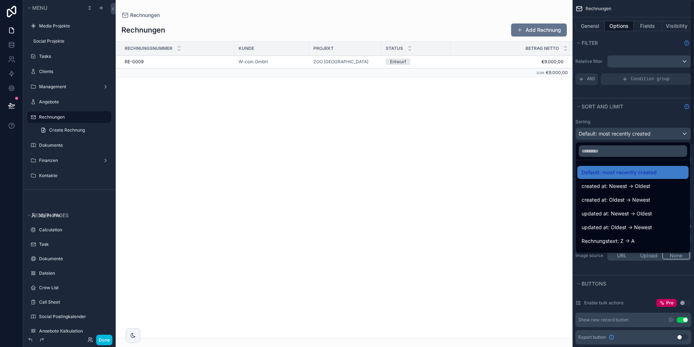
click at [614, 121] on div "scrollable content" at bounding box center [347, 173] width 694 height 347
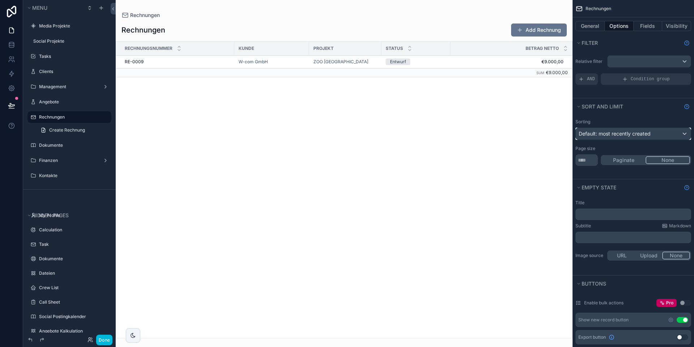
click at [623, 134] on span "Default: most recently created" at bounding box center [615, 134] width 72 height 6
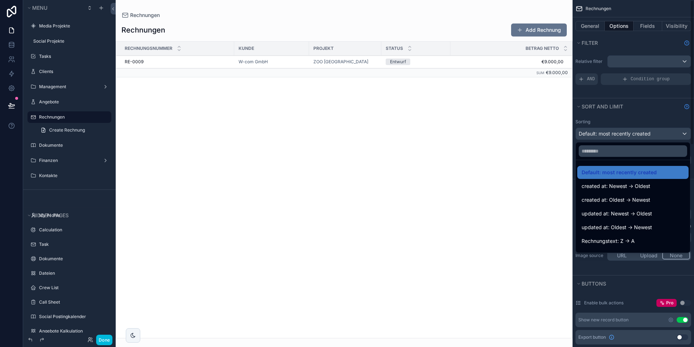
click at [619, 129] on div "scrollable content" at bounding box center [347, 173] width 694 height 347
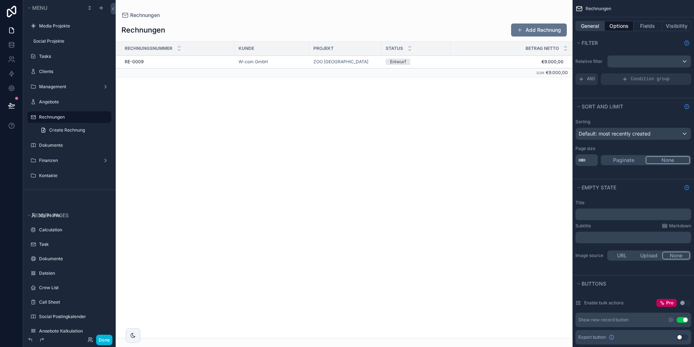
click at [593, 26] on button "General" at bounding box center [590, 26] width 29 height 10
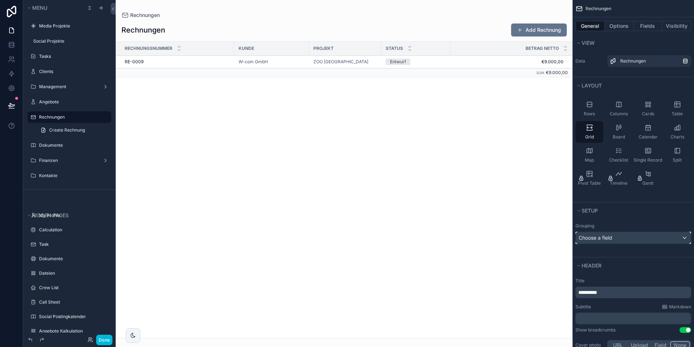
click at [609, 238] on span "Choose a field" at bounding box center [596, 238] width 34 height 6
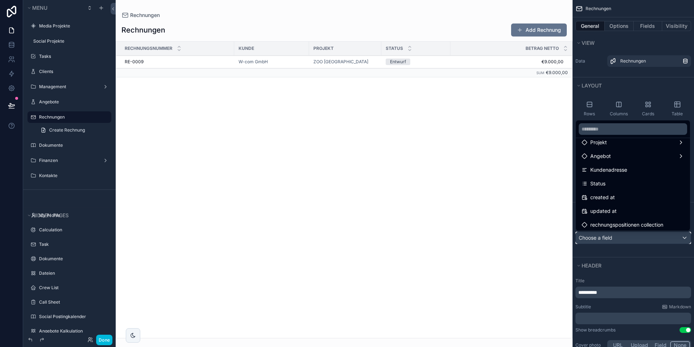
scroll to position [94, 0]
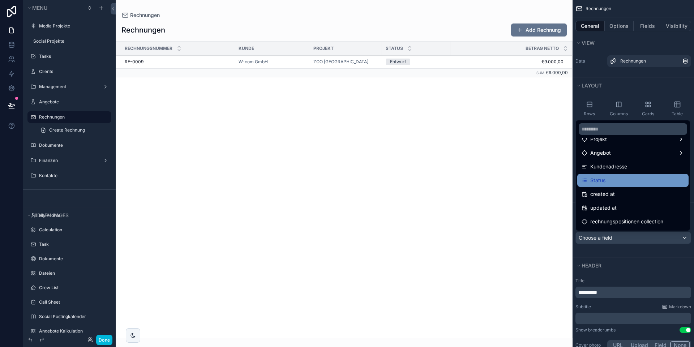
click at [611, 184] on div "Status" at bounding box center [633, 180] width 103 height 9
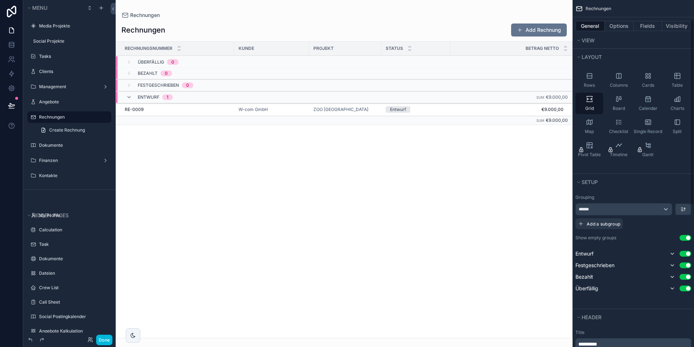
scroll to position [38, 0]
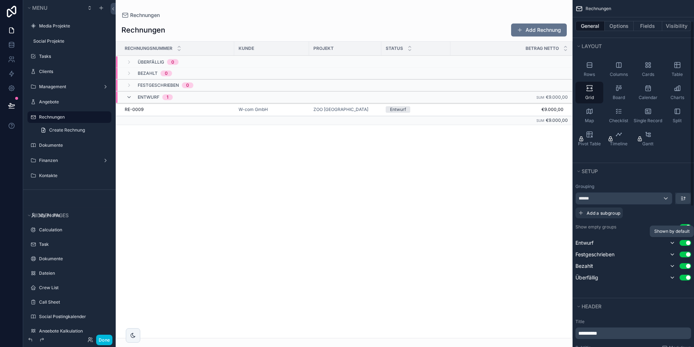
click at [673, 245] on icon "scrollable content" at bounding box center [673, 243] width 6 height 6
click at [673, 245] on icon "scrollable content" at bounding box center [673, 245] width 6 height 6
click at [654, 199] on div "******" at bounding box center [624, 201] width 96 height 12
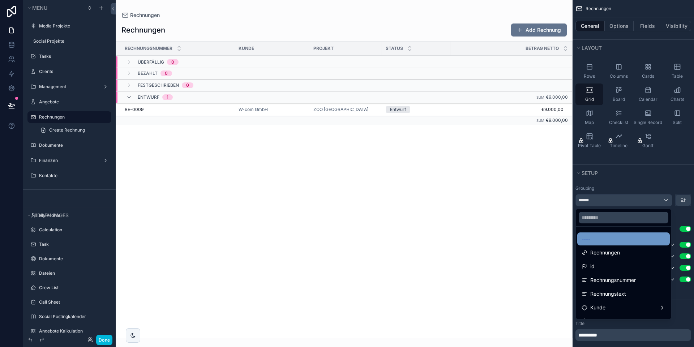
click at [612, 237] on div "----" at bounding box center [624, 239] width 84 height 9
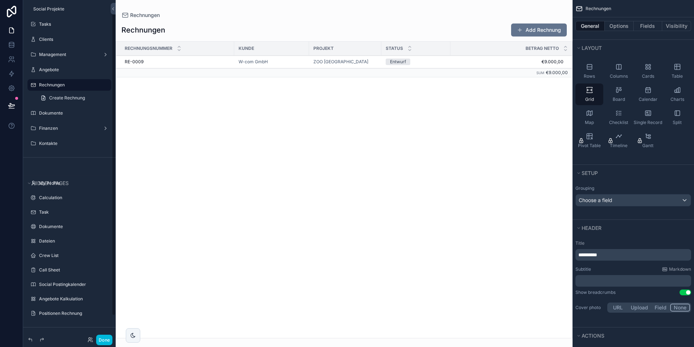
scroll to position [0, 0]
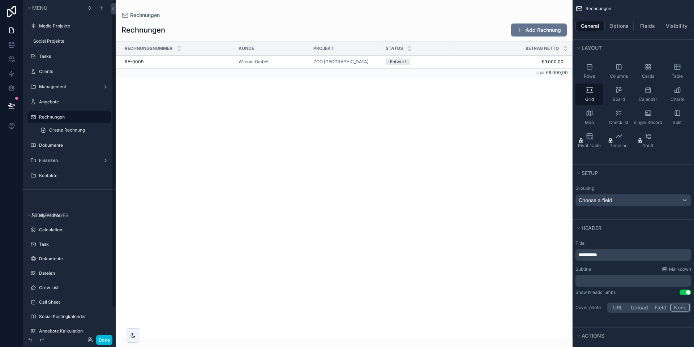
click at [0, 0] on icon "scrollable content" at bounding box center [0, 0] width 0 height 0
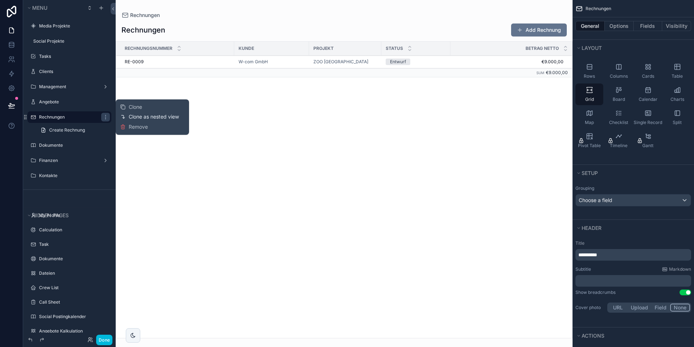
click at [140, 115] on span "Clone as nested view" at bounding box center [154, 116] width 50 height 7
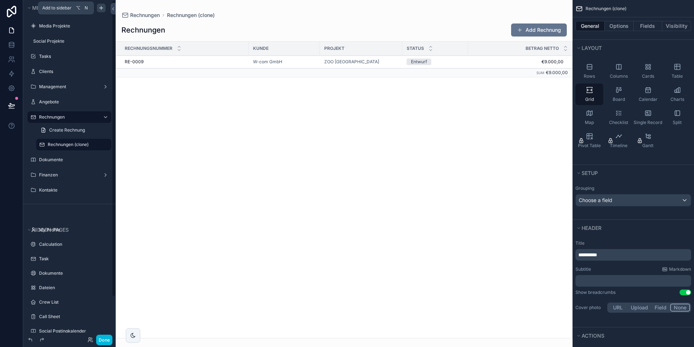
click at [102, 8] on icon "scrollable content" at bounding box center [101, 8] width 6 height 6
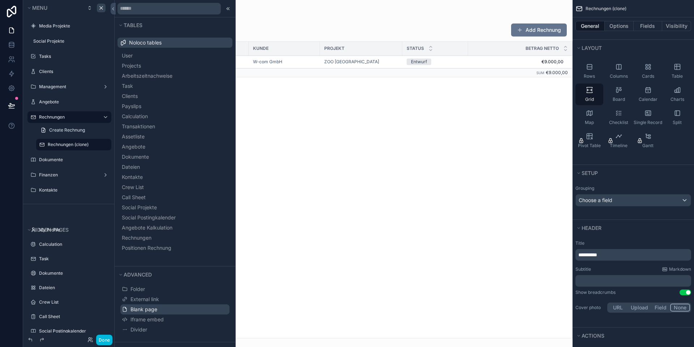
click at [154, 309] on span "Blank page" at bounding box center [144, 309] width 27 height 7
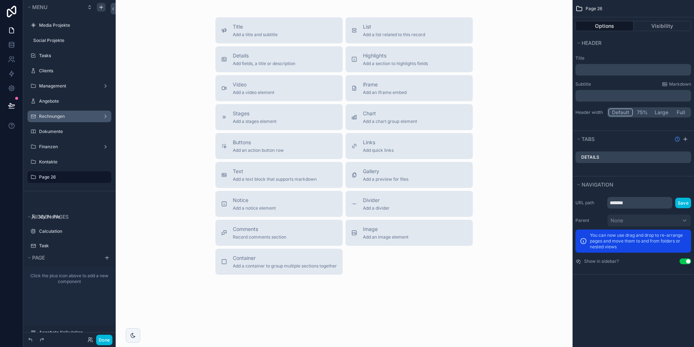
click at [86, 115] on label "Rechnungen" at bounding box center [68, 117] width 58 height 6
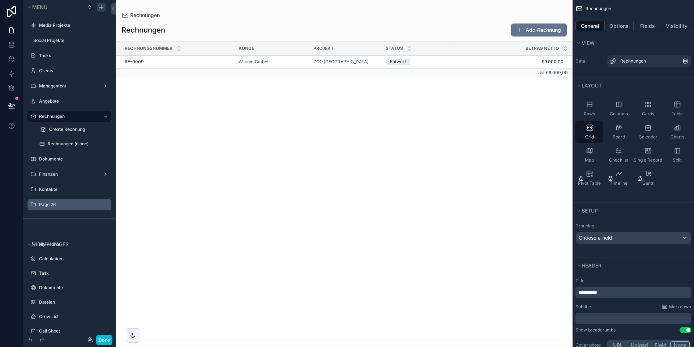
click at [54, 205] on label "Page 26" at bounding box center [73, 205] width 68 height 6
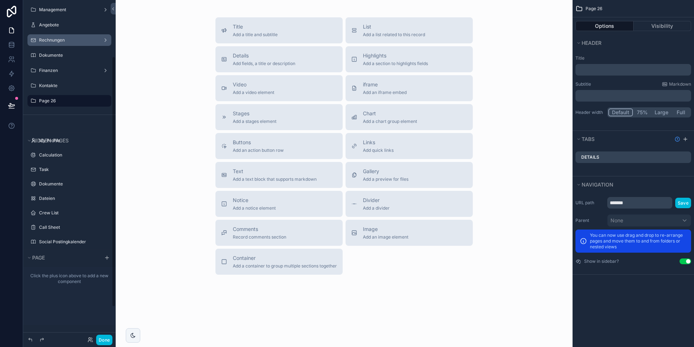
scroll to position [76, 0]
click at [82, 40] on label "Rechnungen" at bounding box center [68, 41] width 58 height 6
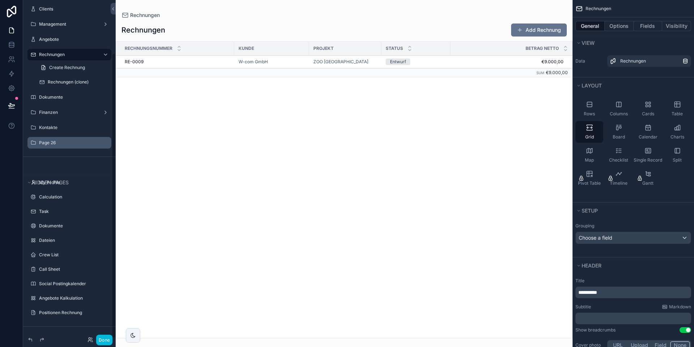
scroll to position [63, 0]
click at [0, 0] on icon "scrollable content" at bounding box center [0, 0] width 0 height 0
click at [125, 86] on icon at bounding box center [123, 87] width 6 height 6
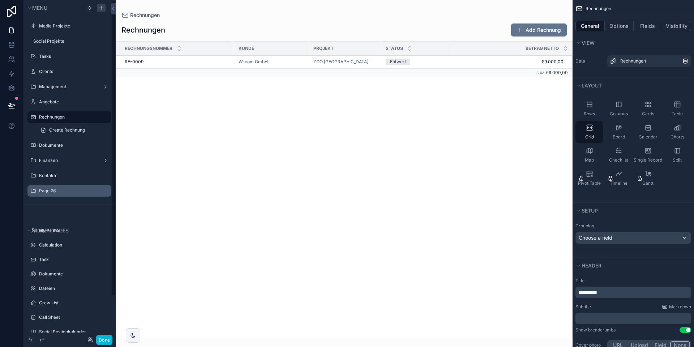
click at [61, 193] on label "Page 26" at bounding box center [73, 191] width 68 height 6
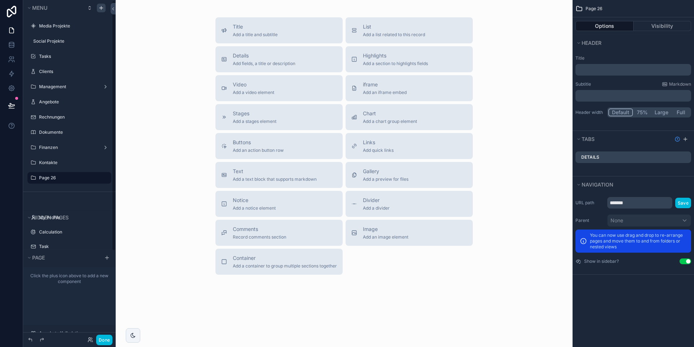
scroll to position [1, 0]
click at [605, 69] on p "﻿" at bounding box center [634, 69] width 111 height 7
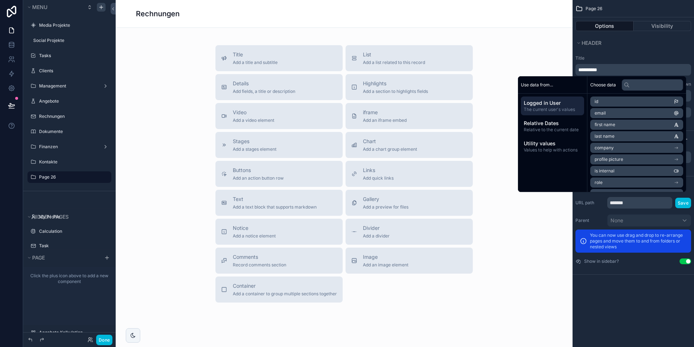
click at [611, 56] on label "Title" at bounding box center [634, 58] width 116 height 6
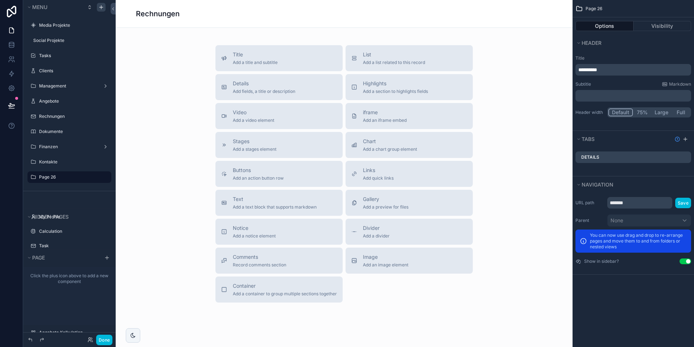
click at [0, 0] on icon "scrollable content" at bounding box center [0, 0] width 0 height 0
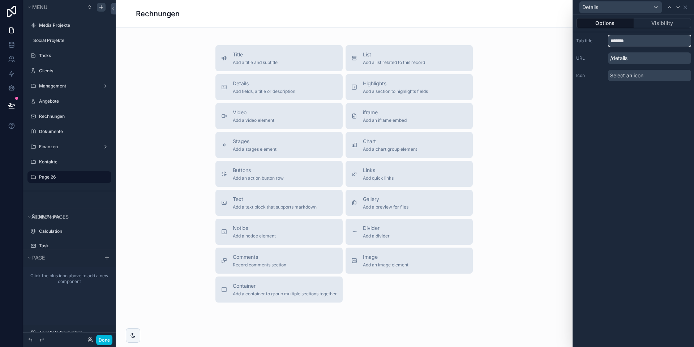
click at [623, 43] on input "*******" at bounding box center [649, 41] width 83 height 12
type input "********"
click at [687, 5] on icon at bounding box center [686, 7] width 6 height 6
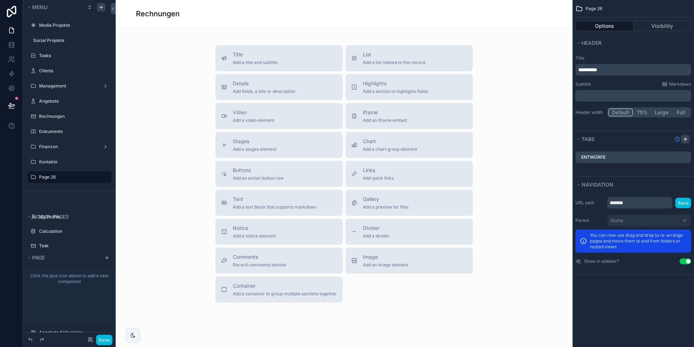
click at [688, 139] on icon "scrollable content" at bounding box center [686, 139] width 6 height 6
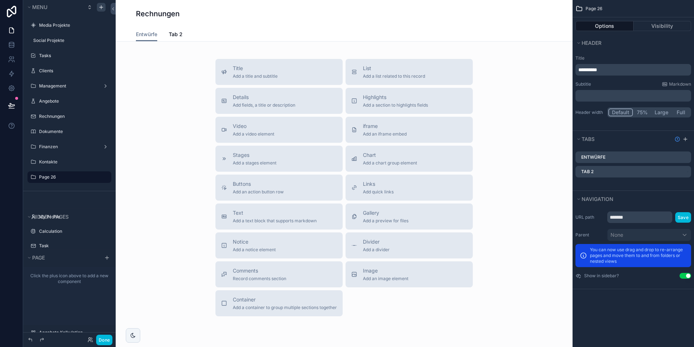
click at [0, 0] on icon "scrollable content" at bounding box center [0, 0] width 0 height 0
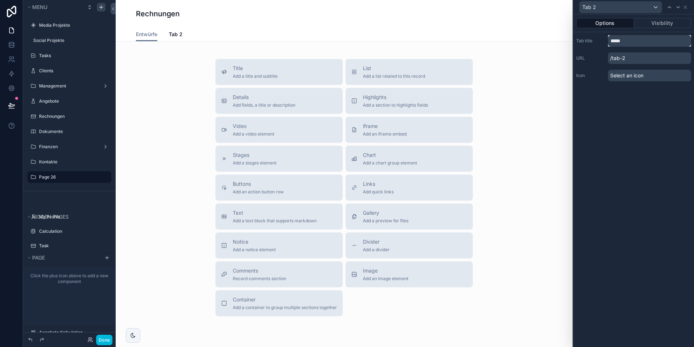
click at [619, 37] on input "*****" at bounding box center [649, 41] width 83 height 12
type input "**********"
drag, startPoint x: 619, startPoint y: 130, endPoint x: 623, endPoint y: 128, distance: 4.5
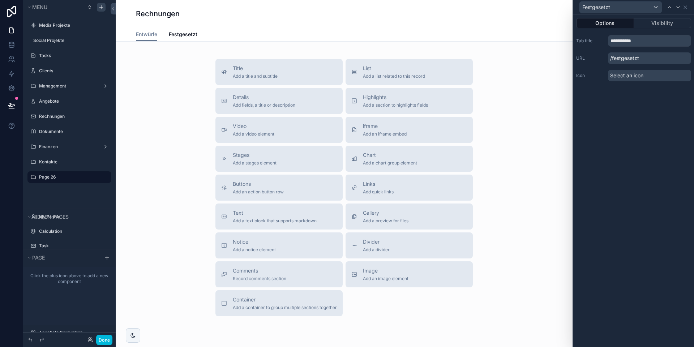
click at [620, 130] on div "**********" at bounding box center [634, 180] width 121 height 333
click at [685, 6] on icon at bounding box center [685, 7] width 3 height 3
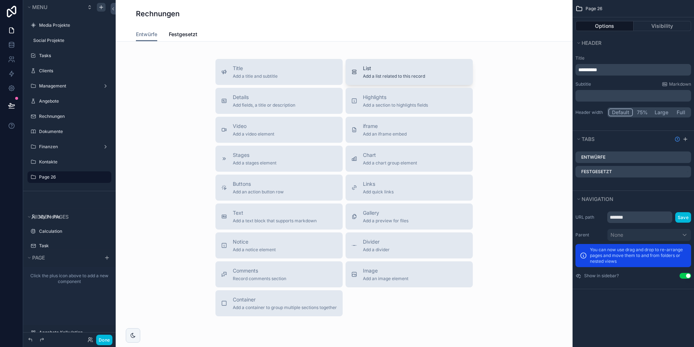
click at [380, 76] on span "Add a list related to this record" at bounding box center [394, 76] width 62 height 6
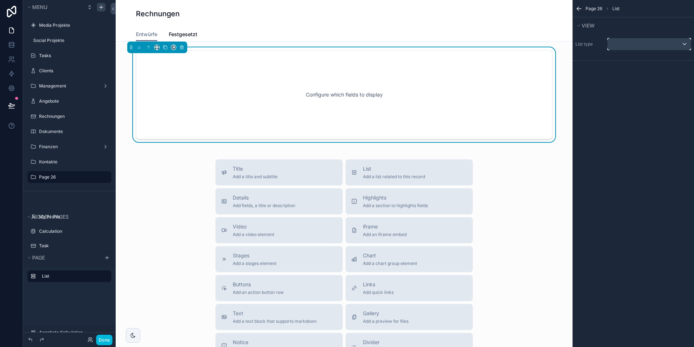
click at [614, 48] on div "scrollable content" at bounding box center [649, 44] width 83 height 12
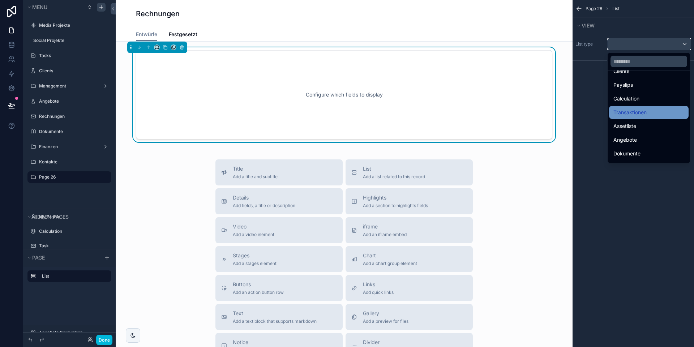
scroll to position [200, 0]
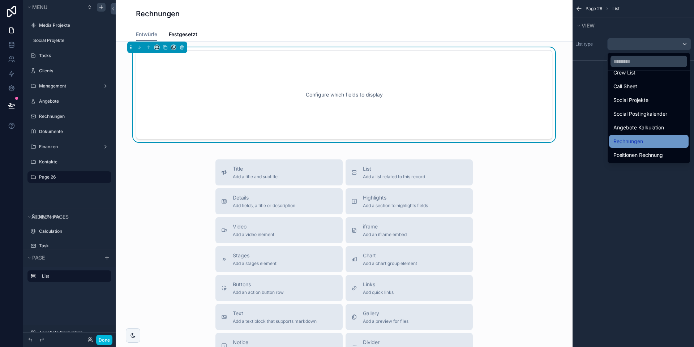
click at [634, 141] on span "Rechnungen" at bounding box center [629, 141] width 30 height 9
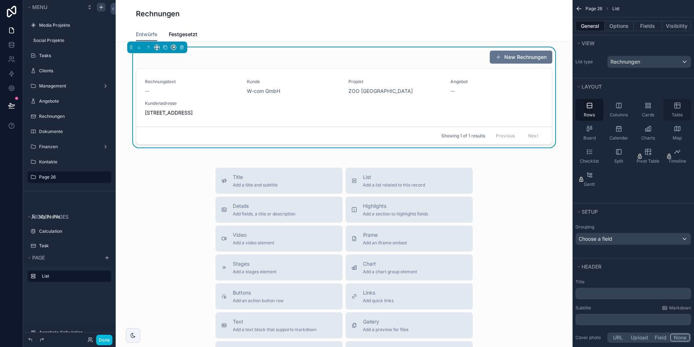
click at [674, 114] on span "Table" at bounding box center [677, 115] width 11 height 6
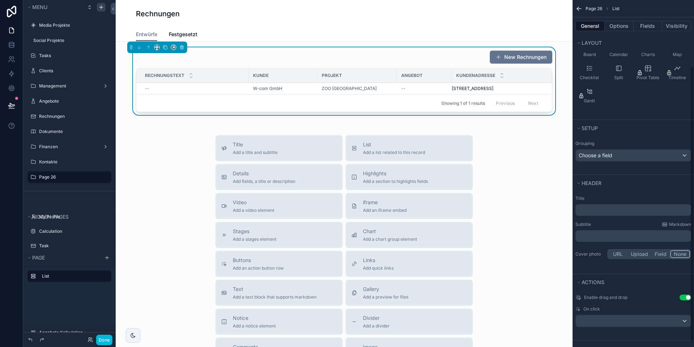
scroll to position [83, 0]
click at [618, 23] on button "Options" at bounding box center [619, 26] width 29 height 10
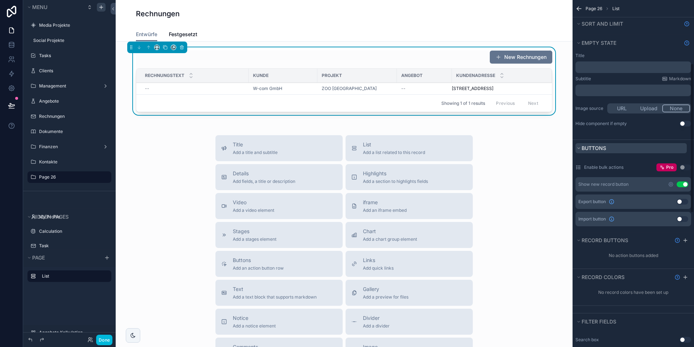
scroll to position [150, 0]
click at [681, 183] on button "Use setting" at bounding box center [683, 182] width 12 height 6
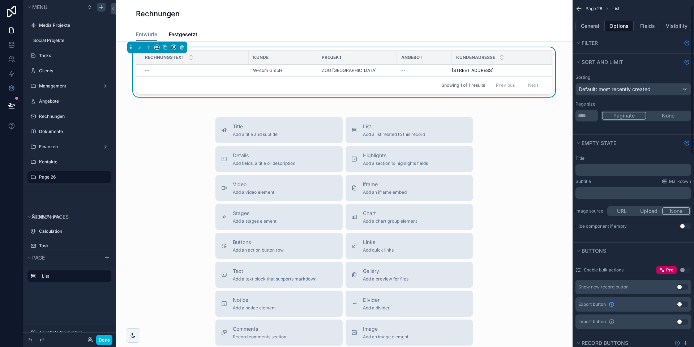
scroll to position [0, 0]
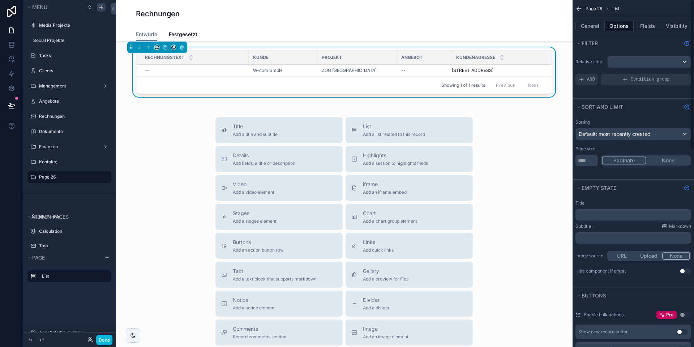
click at [670, 164] on button "None" at bounding box center [669, 161] width 44 height 8
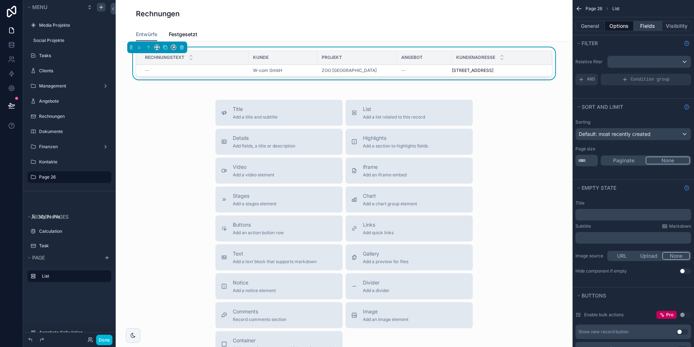
click at [653, 28] on button "Fields" at bounding box center [648, 26] width 29 height 10
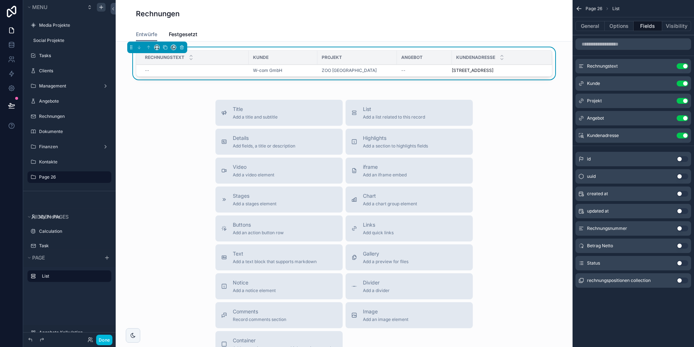
click at [682, 137] on button "Use setting" at bounding box center [683, 136] width 12 height 6
click at [683, 247] on button "Use setting" at bounding box center [683, 246] width 12 height 6
click at [681, 245] on button "Use setting" at bounding box center [683, 246] width 12 height 6
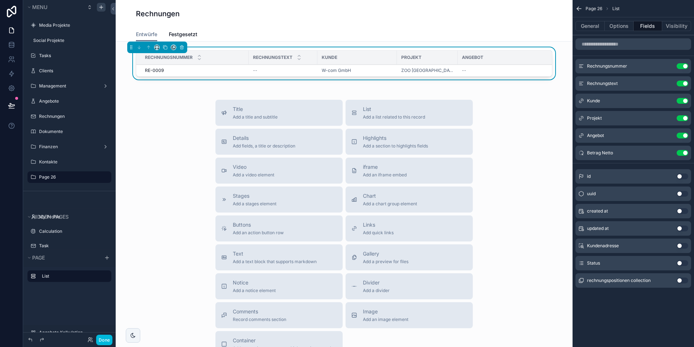
click at [680, 82] on button "Use setting" at bounding box center [683, 84] width 12 height 6
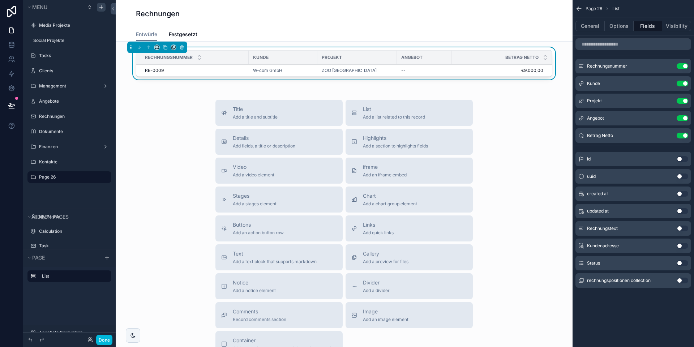
click at [0, 0] on icon "scrollable content" at bounding box center [0, 0] width 0 height 0
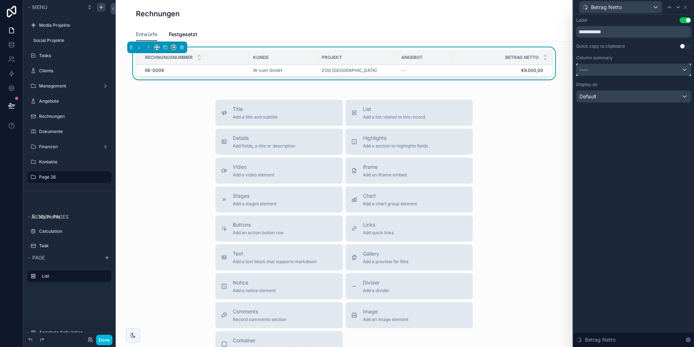
click at [595, 67] on div "----" at bounding box center [634, 70] width 114 height 12
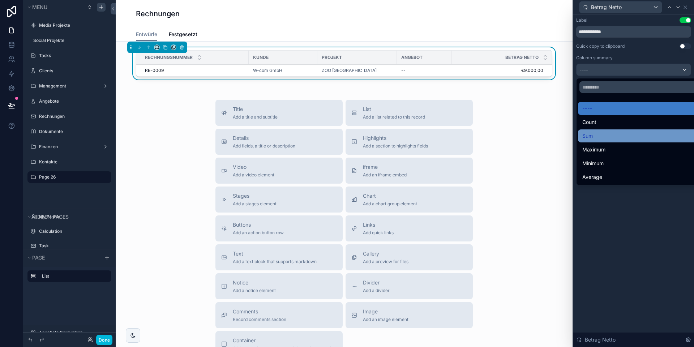
click at [596, 131] on div "Sum" at bounding box center [642, 135] width 128 height 13
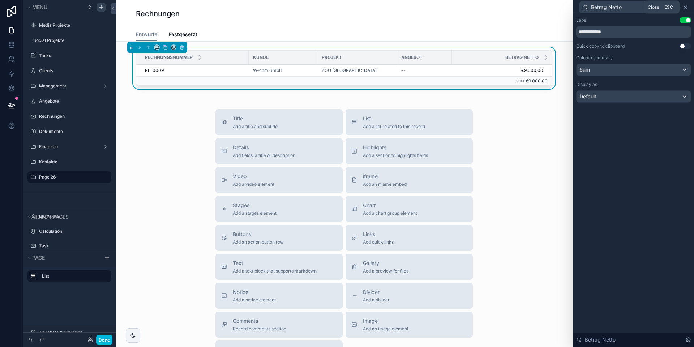
click at [686, 8] on icon at bounding box center [685, 7] width 3 height 3
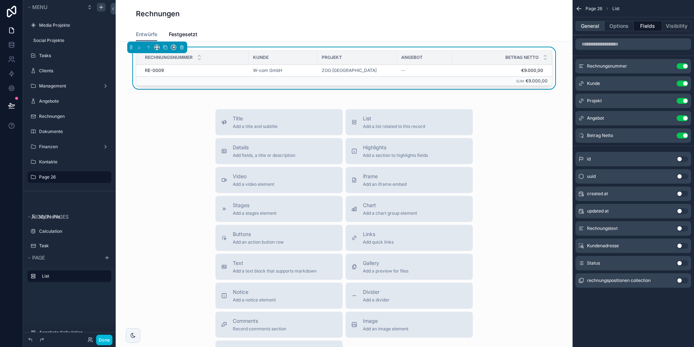
click at [594, 27] on button "General" at bounding box center [590, 26] width 29 height 10
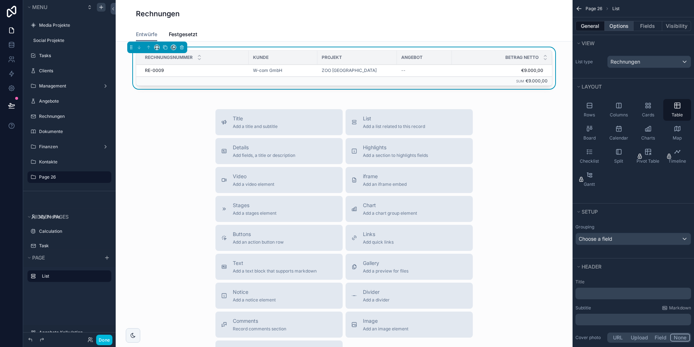
click at [618, 27] on button "Options" at bounding box center [619, 26] width 29 height 10
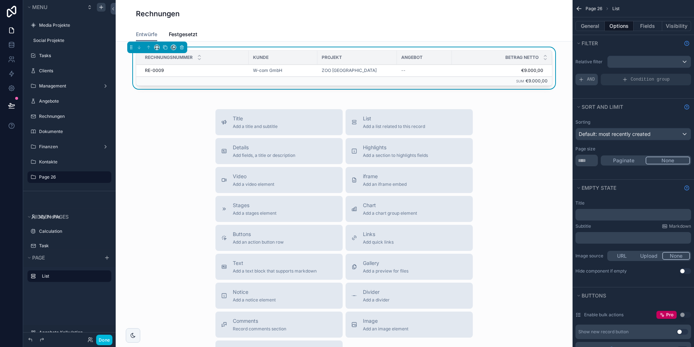
click at [585, 80] on div "AND" at bounding box center [587, 80] width 22 height 12
click at [0, 0] on div "scrollable content" at bounding box center [0, 0] width 0 height 0
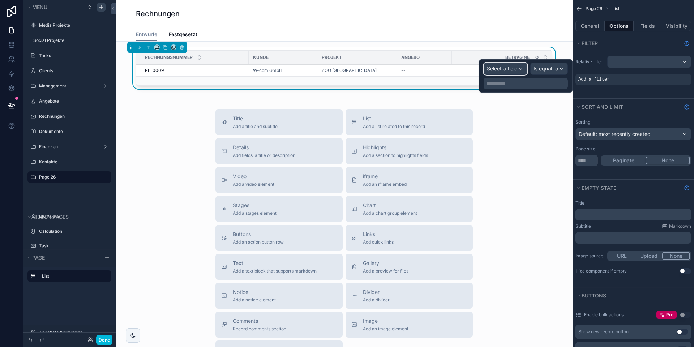
click at [507, 72] on div "Select a field" at bounding box center [505, 69] width 43 height 12
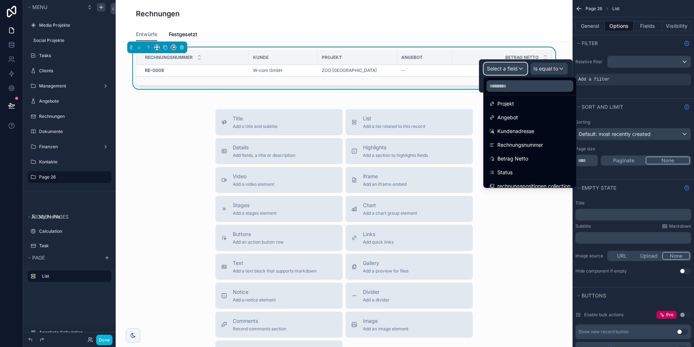
scroll to position [93, 0]
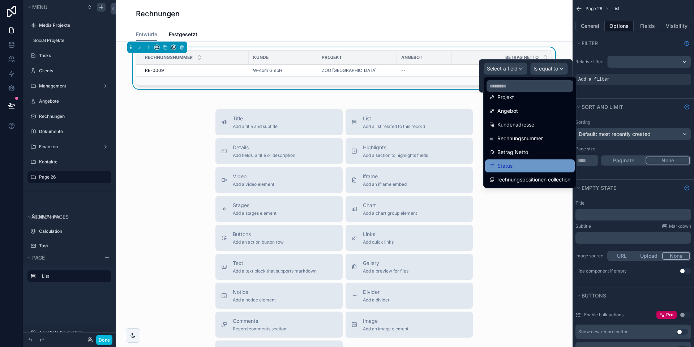
click at [508, 163] on span "Status" at bounding box center [505, 166] width 15 height 9
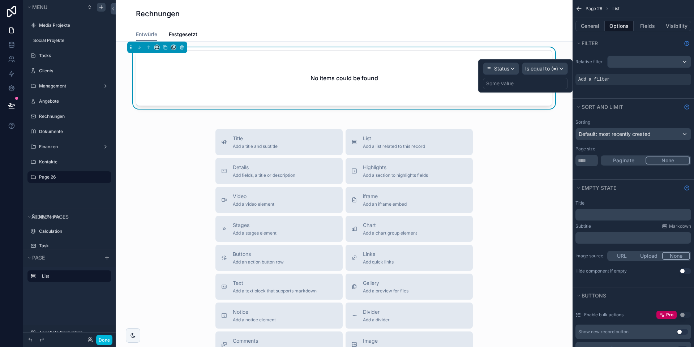
click at [528, 80] on div "Some value" at bounding box center [525, 84] width 85 height 12
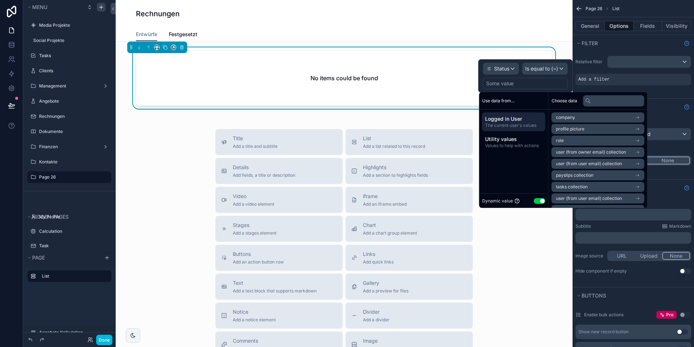
click at [541, 201] on button "Use setting" at bounding box center [540, 201] width 12 height 6
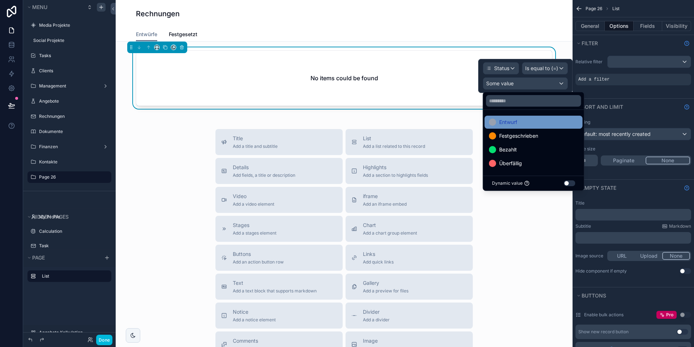
click at [522, 121] on div "Entwurf" at bounding box center [533, 122] width 89 height 9
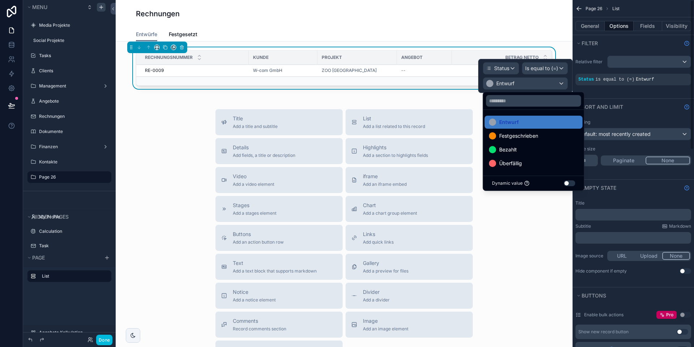
click at [626, 89] on div "Relative filter Status is equal to (=) Entwurf" at bounding box center [634, 74] width 122 height 47
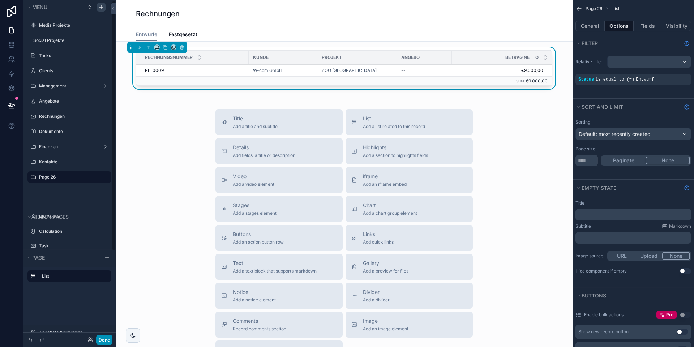
click at [103, 338] on button "Done" at bounding box center [104, 340] width 16 height 10
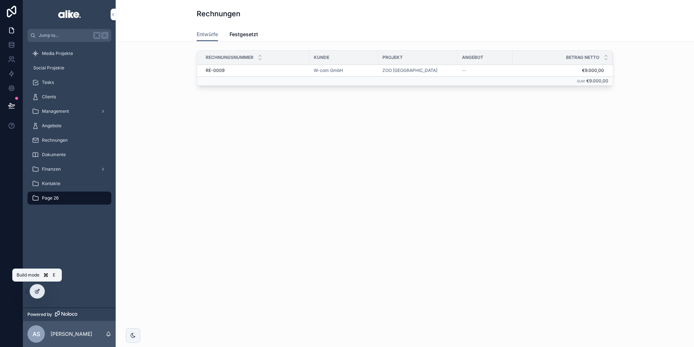
click at [38, 290] on icon at bounding box center [37, 292] width 6 height 6
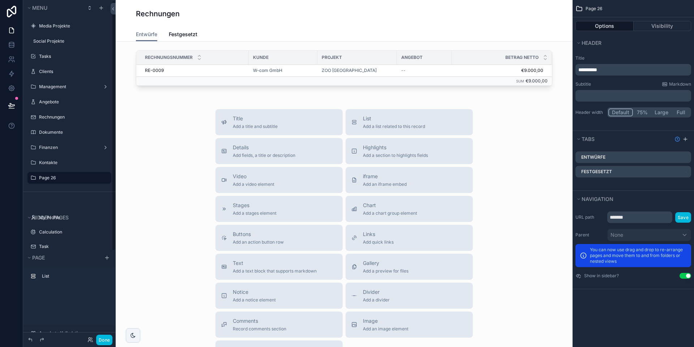
scroll to position [1, 0]
click at [102, 337] on button "Done" at bounding box center [104, 340] width 16 height 10
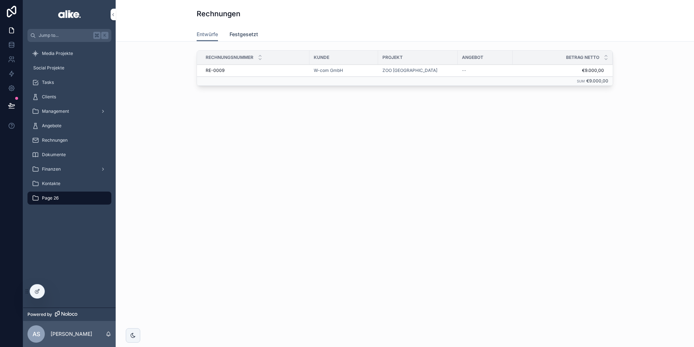
click at [251, 30] on link "Festgesetzt" at bounding box center [244, 35] width 29 height 14
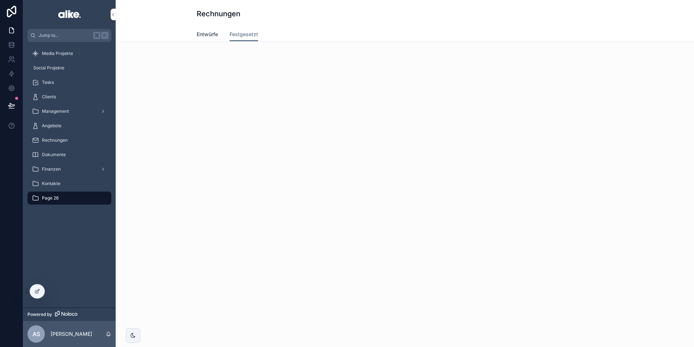
click at [215, 35] on span "Entwürfe" at bounding box center [207, 34] width 21 height 7
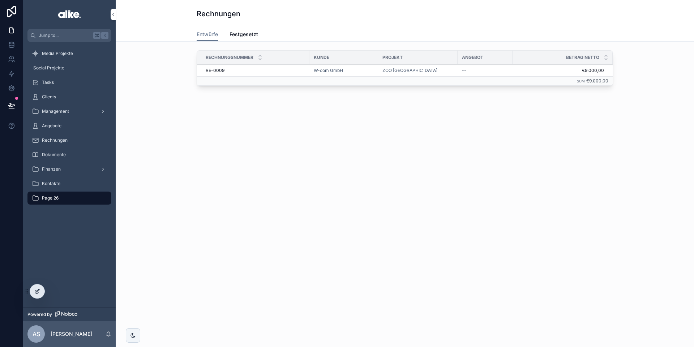
click at [37, 290] on icon at bounding box center [38, 290] width 3 height 3
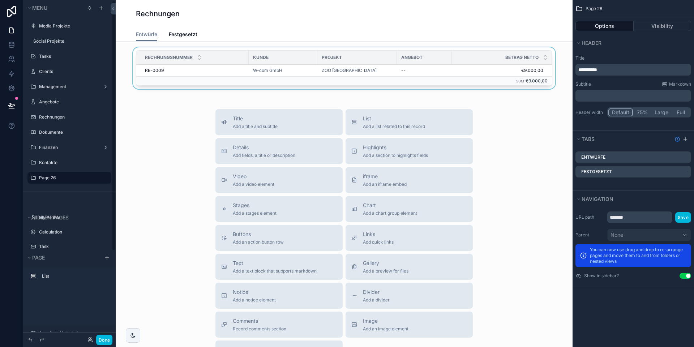
scroll to position [1, 0]
click at [437, 65] on div "scrollable content" at bounding box center [345, 69] width 446 height 44
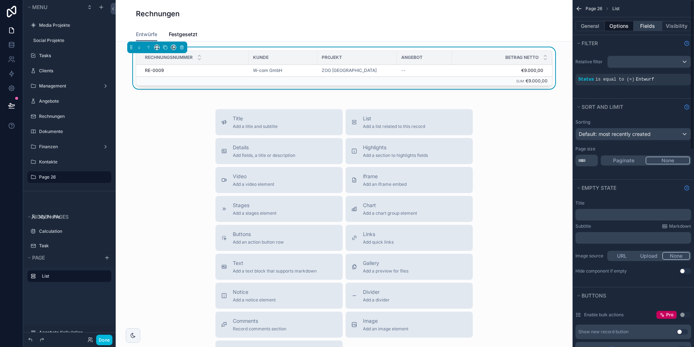
click at [653, 23] on button "Fields" at bounding box center [648, 26] width 29 height 10
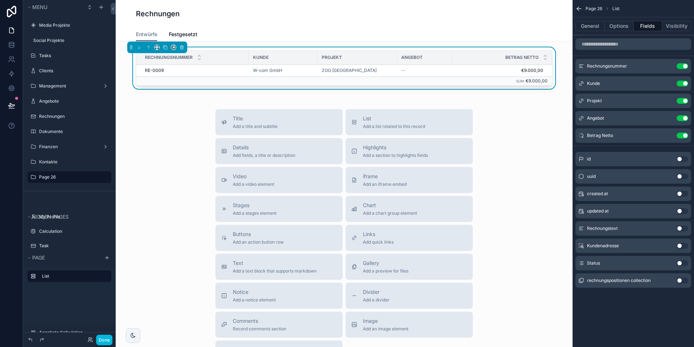
click at [681, 116] on button "Use setting" at bounding box center [683, 118] width 12 height 6
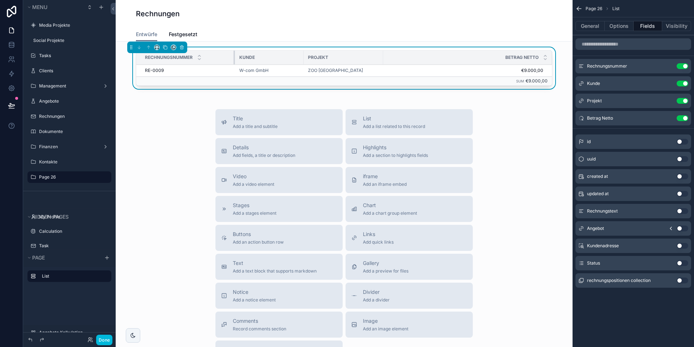
drag, startPoint x: 248, startPoint y: 58, endPoint x: 234, endPoint y: 59, distance: 14.1
click at [234, 59] on div "scrollable content" at bounding box center [235, 58] width 3 height 14
click at [165, 47] on icon "scrollable content" at bounding box center [165, 47] width 5 height 5
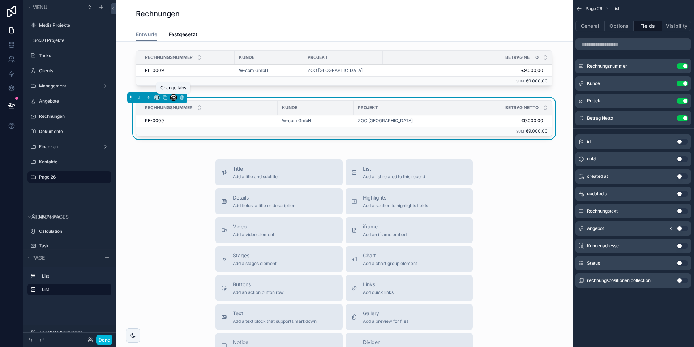
click at [174, 97] on icon "scrollable content" at bounding box center [173, 97] width 5 height 5
click at [192, 134] on span "Festgesetzt" at bounding box center [195, 135] width 28 height 9
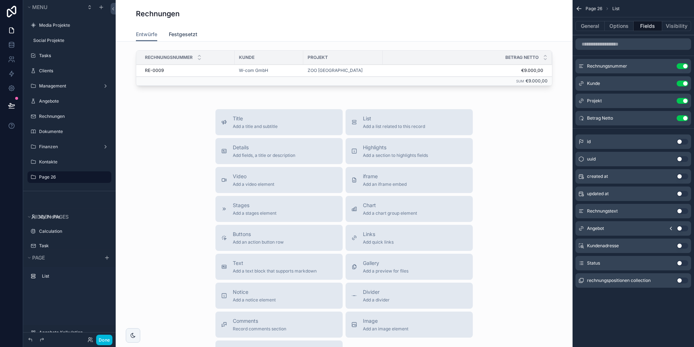
click at [182, 31] on span "Festgesetzt" at bounding box center [183, 34] width 29 height 7
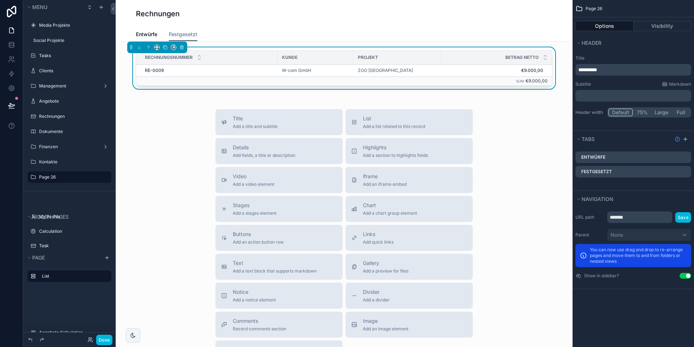
click at [452, 72] on span "€9.000,00" at bounding box center [493, 71] width 102 height 6
click at [187, 139] on div "Title Add a title and subtitle List Add a list related to this record Details A…" at bounding box center [345, 237] width 446 height 257
click at [209, 87] on div "Rechnungsnummer Kunde Projekt Betrag Netto RE-0009 RE-0009 W-com GmbH ZOO [GEOG…" at bounding box center [345, 69] width 446 height 44
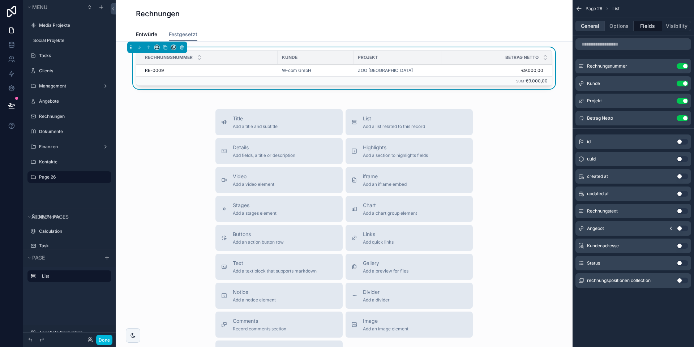
click at [592, 29] on button "General" at bounding box center [590, 26] width 29 height 10
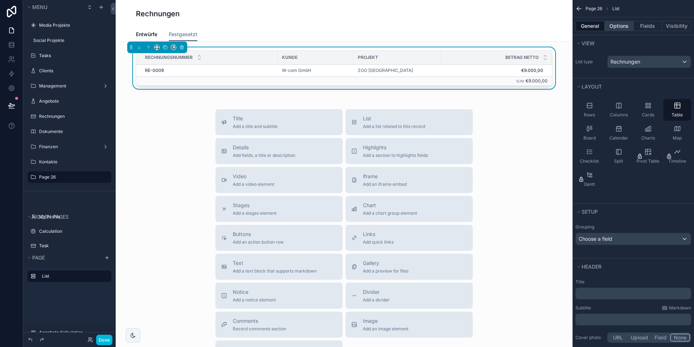
click at [617, 31] on button "Options" at bounding box center [619, 26] width 29 height 10
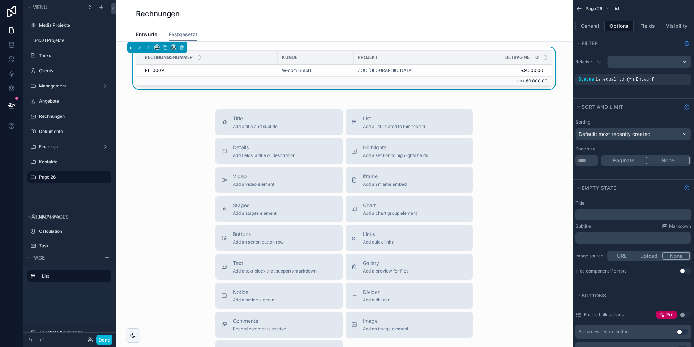
click at [0, 0] on icon "scrollable content" at bounding box center [0, 0] width 0 height 0
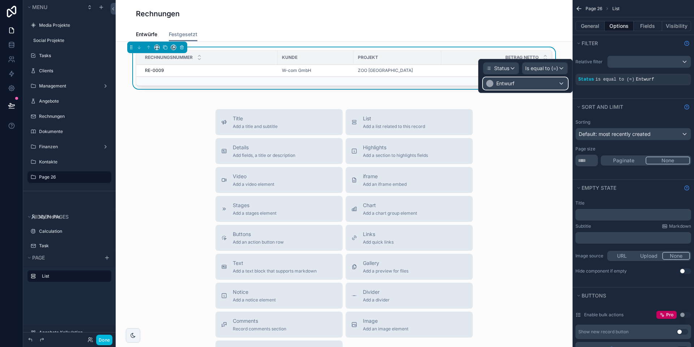
click at [531, 84] on div "Entwurf" at bounding box center [526, 84] width 84 height 12
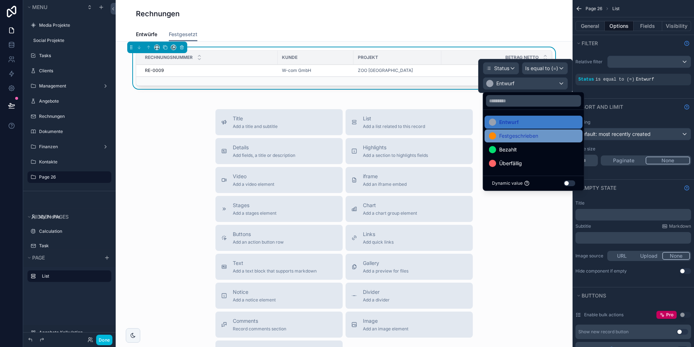
click at [524, 138] on span "Festgeschrieben" at bounding box center [518, 136] width 39 height 9
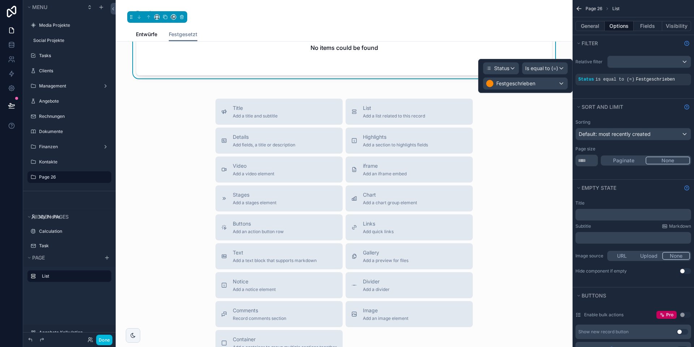
scroll to position [35, 0]
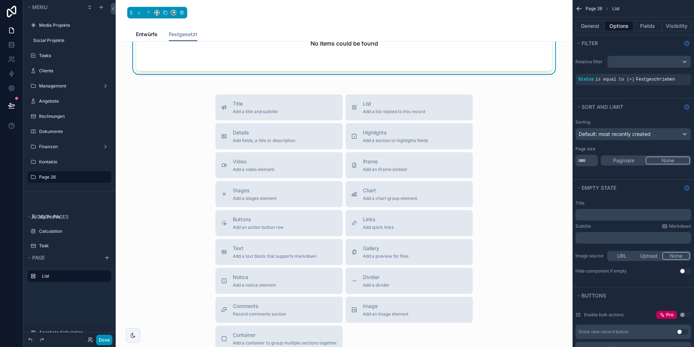
click at [106, 340] on button "Done" at bounding box center [104, 340] width 16 height 10
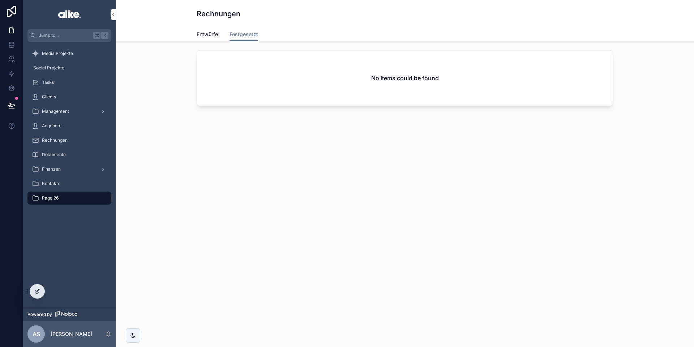
click at [39, 291] on icon at bounding box center [37, 292] width 6 height 6
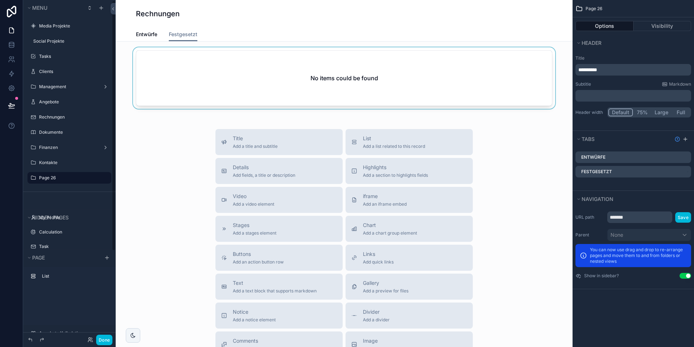
scroll to position [1, 0]
click at [217, 31] on div "Entwürfe Festgesetzt" at bounding box center [344, 34] width 417 height 14
click at [218, 31] on div "Entwürfe Festgesetzt" at bounding box center [344, 34] width 417 height 14
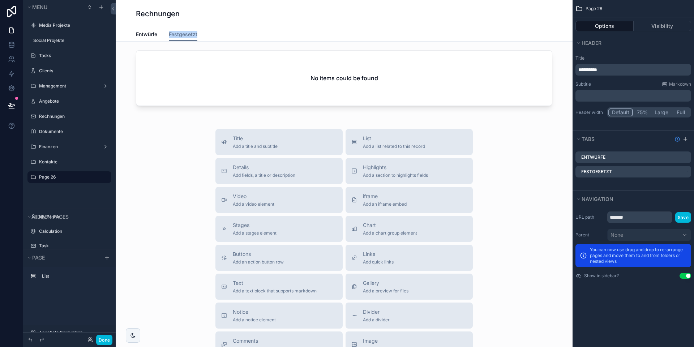
click at [0, 0] on icon "scrollable content" at bounding box center [0, 0] width 0 height 0
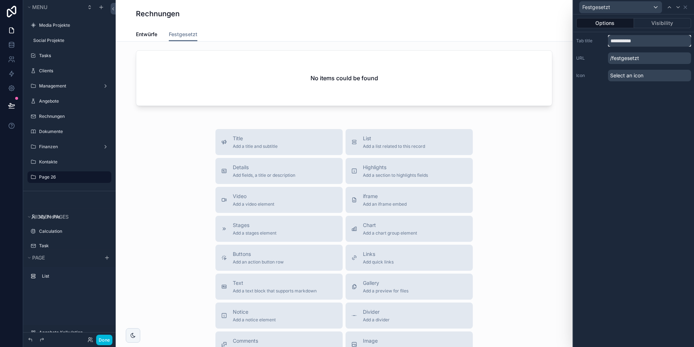
click at [633, 41] on input "**********" at bounding box center [649, 41] width 83 height 12
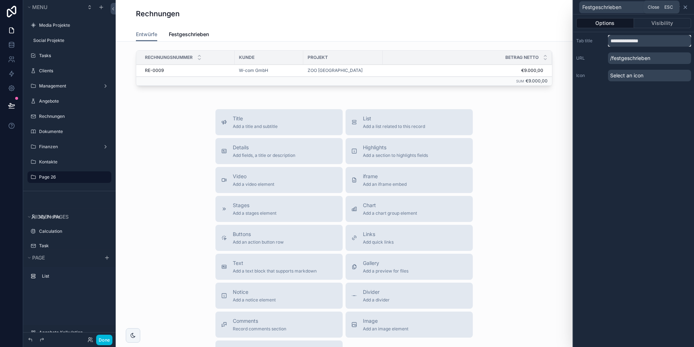
type input "**********"
click at [687, 8] on icon at bounding box center [686, 7] width 6 height 6
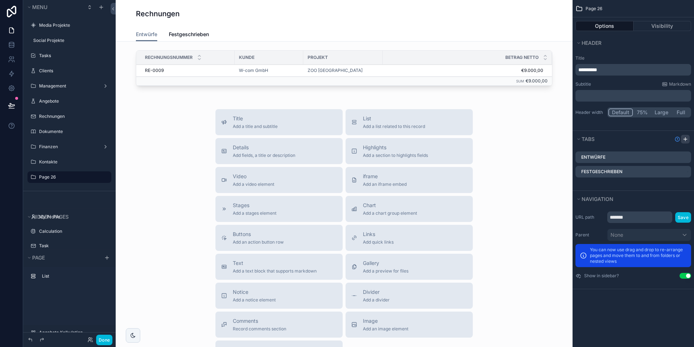
click at [686, 139] on icon "scrollable content" at bounding box center [686, 139] width 6 height 6
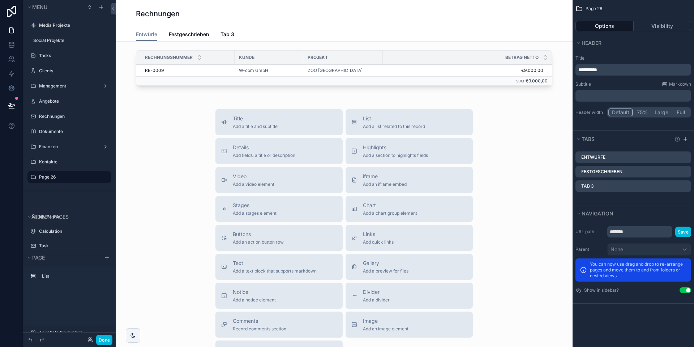
click at [0, 0] on icon "scrollable content" at bounding box center [0, 0] width 0 height 0
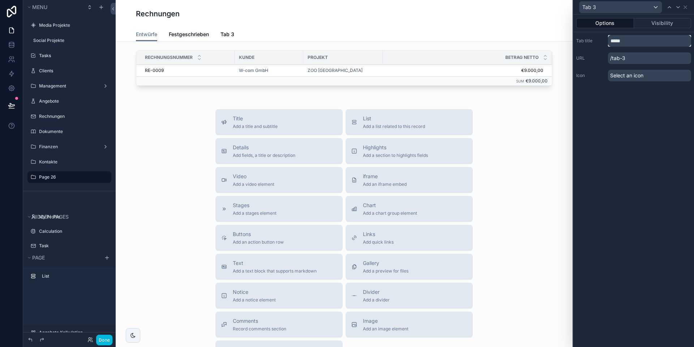
click at [617, 38] on input "*****" at bounding box center [649, 41] width 83 height 12
type input "**********"
click at [686, 6] on icon at bounding box center [685, 7] width 3 height 3
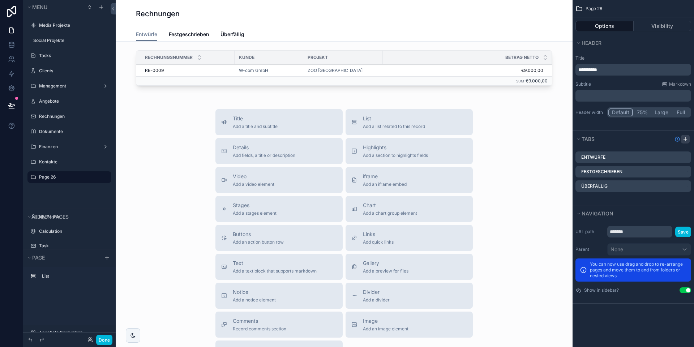
click at [686, 140] on icon "scrollable content" at bounding box center [686, 139] width 6 height 6
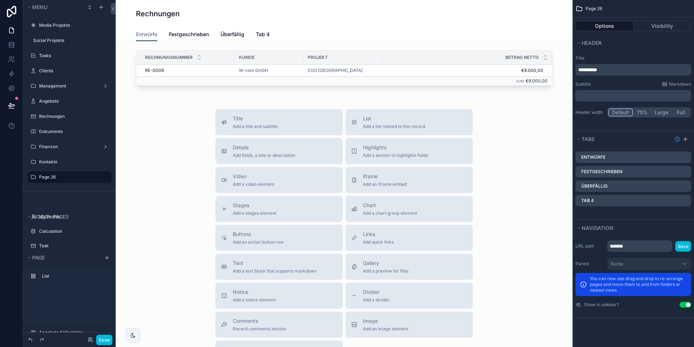
click at [0, 0] on icon "scrollable content" at bounding box center [0, 0] width 0 height 0
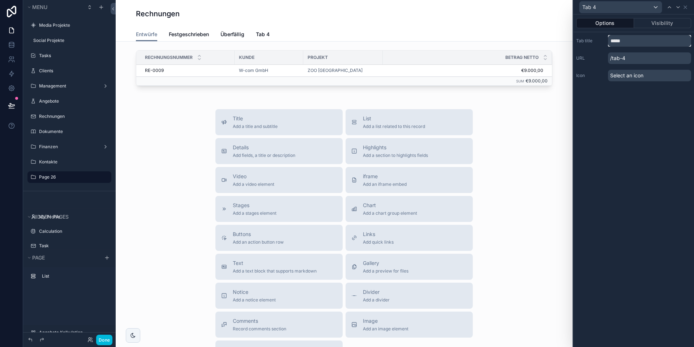
click at [623, 42] on input "*****" at bounding box center [649, 41] width 83 height 12
type input "*******"
click at [686, 7] on icon at bounding box center [686, 7] width 6 height 6
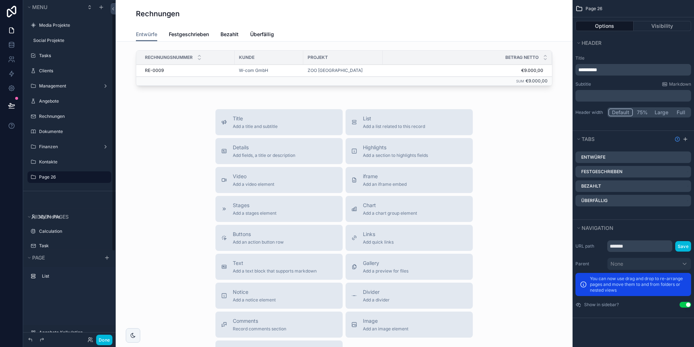
scroll to position [1, 0]
click at [107, 340] on button "Done" at bounding box center [104, 340] width 16 height 10
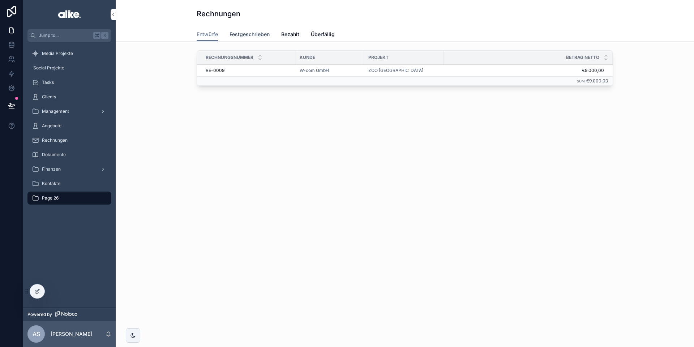
click at [247, 38] on span "Festgeschrieben" at bounding box center [250, 34] width 40 height 7
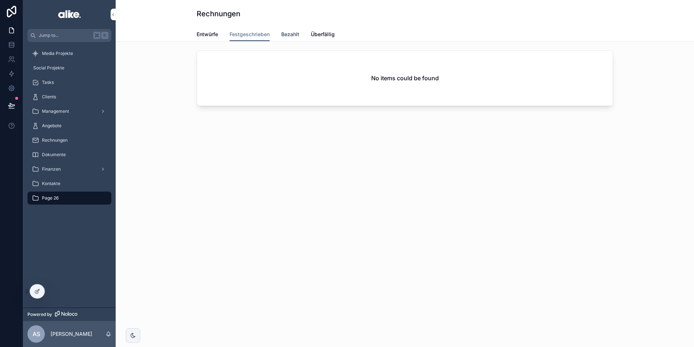
click at [288, 35] on span "Bezahlt" at bounding box center [290, 34] width 18 height 7
click at [319, 34] on span "Überfällig" at bounding box center [323, 34] width 24 height 7
drag, startPoint x: 255, startPoint y: 32, endPoint x: 242, endPoint y: 32, distance: 12.7
click at [254, 32] on span "Festgeschrieben" at bounding box center [250, 34] width 40 height 7
click at [214, 33] on span "Entwürfe" at bounding box center [207, 34] width 21 height 7
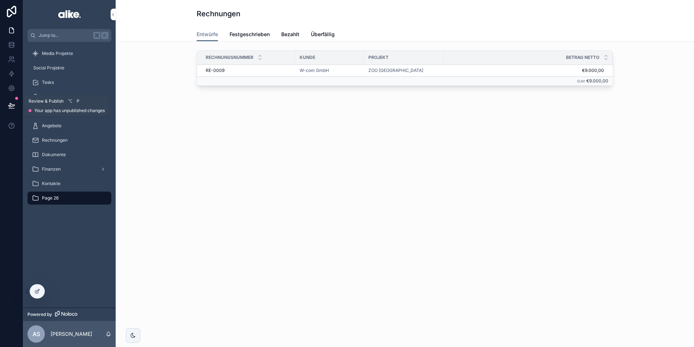
click at [12, 107] on icon at bounding box center [11, 105] width 7 height 7
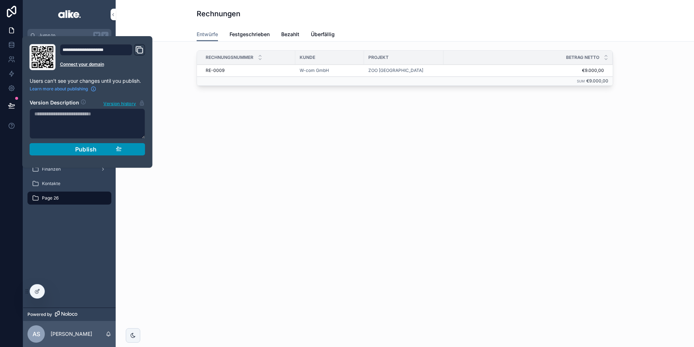
click at [53, 152] on div "Publish" at bounding box center [87, 149] width 69 height 7
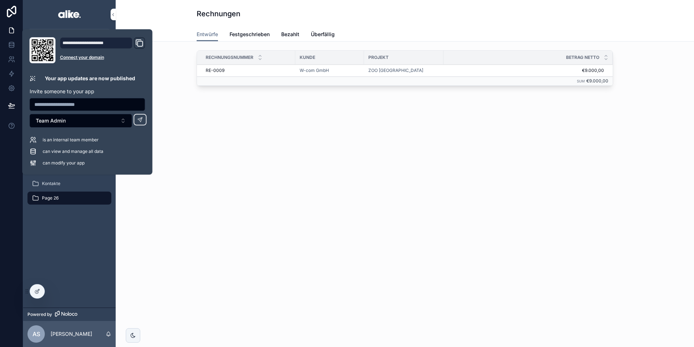
click at [204, 167] on div "Rechnungen Entwürfe Entwürfe Festgeschrieben Bezahlt Überfällig Rechnungsnummer…" at bounding box center [405, 173] width 579 height 347
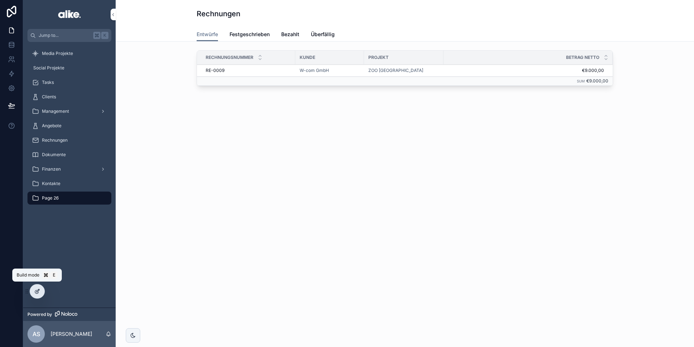
click at [34, 287] on div at bounding box center [37, 292] width 14 height 14
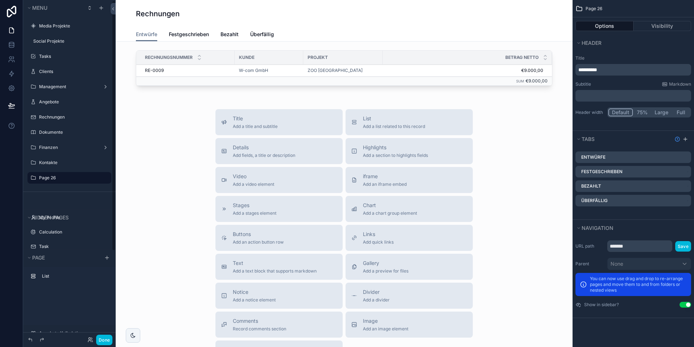
scroll to position [1, 0]
click at [82, 117] on label "Rechnungen" at bounding box center [73, 117] width 68 height 6
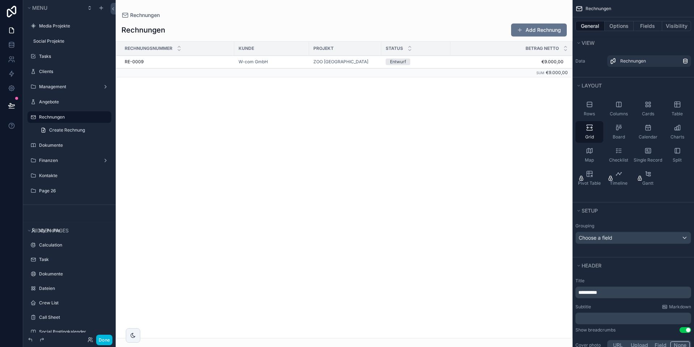
click at [0, 0] on icon "scrollable content" at bounding box center [0, 0] width 0 height 0
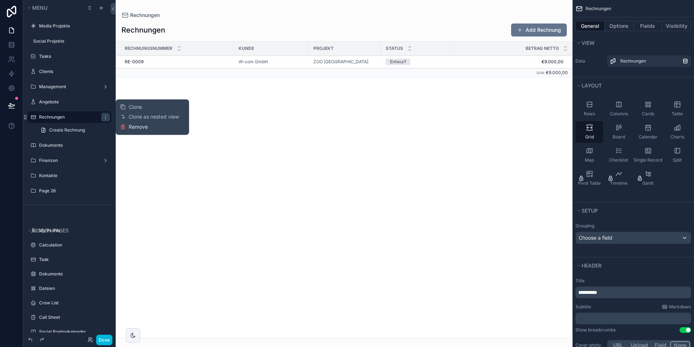
click at [133, 127] on span "Remove" at bounding box center [138, 126] width 19 height 7
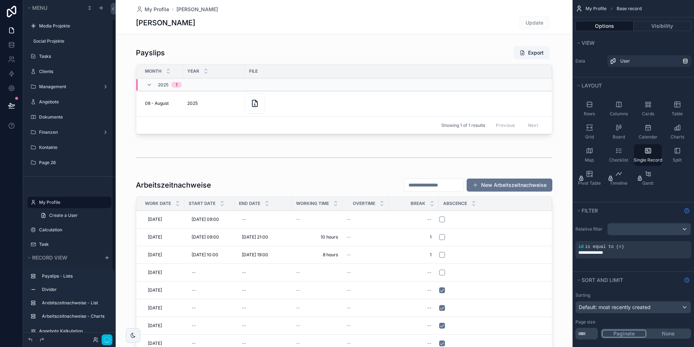
scroll to position [26, 0]
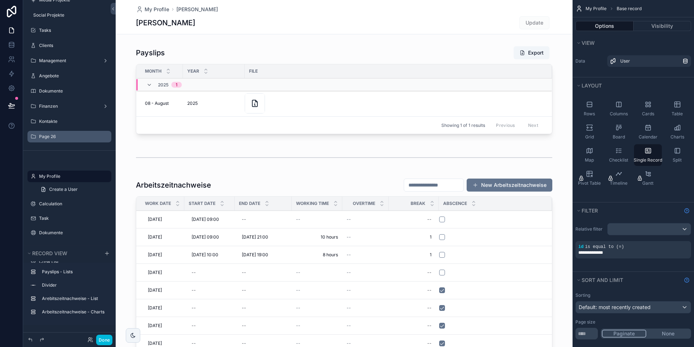
click at [52, 134] on label "Page 26" at bounding box center [73, 137] width 68 height 6
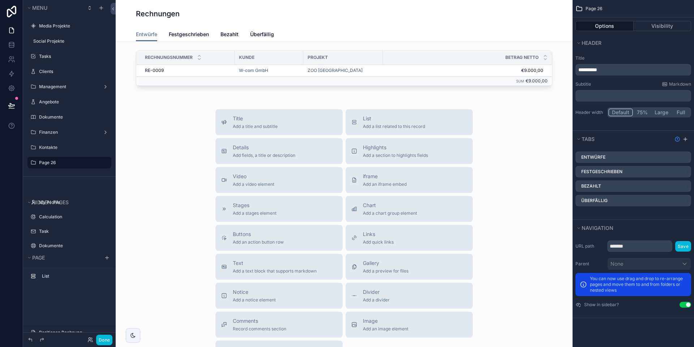
click at [0, 0] on icon "scrollable content" at bounding box center [0, 0] width 0 height 0
click at [51, 163] on input "*******" at bounding box center [63, 162] width 49 height 9
type input "**********"
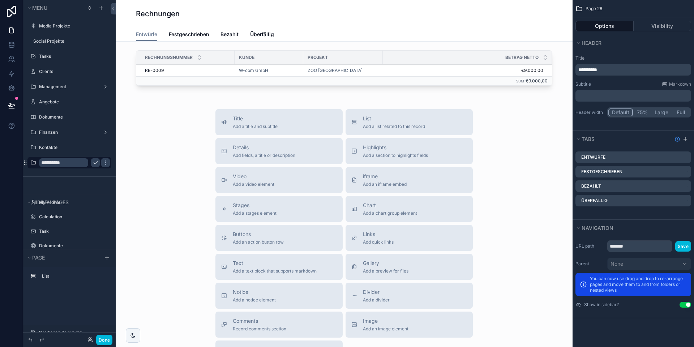
click at [93, 163] on icon "scrollable content" at bounding box center [96, 163] width 6 height 6
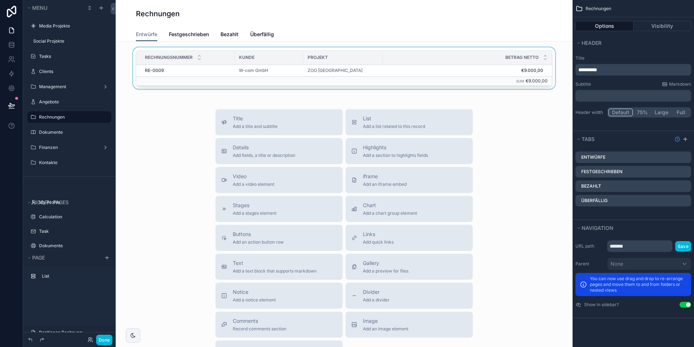
click at [206, 71] on div "scrollable content" at bounding box center [345, 69] width 446 height 44
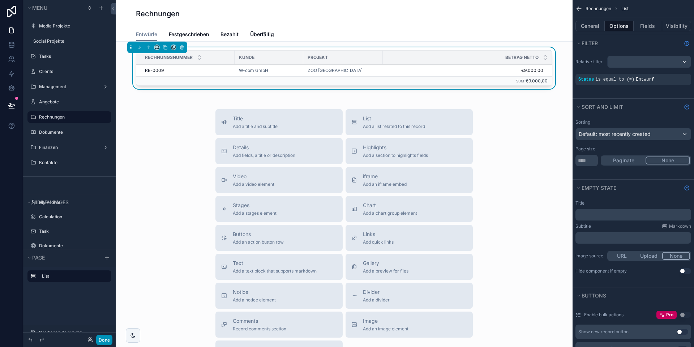
click at [106, 341] on button "Done" at bounding box center [104, 340] width 16 height 10
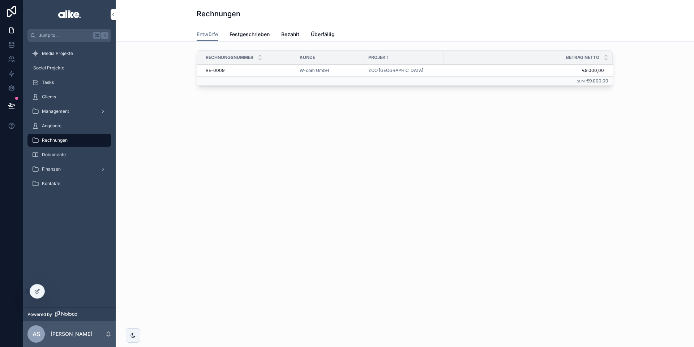
click at [279, 71] on div "RE-0009 RE-0009" at bounding box center [248, 71] width 85 height 6
click at [287, 69] on div "RE-0009 RE-0009" at bounding box center [248, 71] width 85 height 6
click at [427, 68] on div "ZOO [GEOGRAPHIC_DATA]" at bounding box center [404, 71] width 71 height 6
click at [425, 71] on div "ZOO [GEOGRAPHIC_DATA]" at bounding box center [404, 71] width 71 height 6
click at [33, 291] on div at bounding box center [37, 292] width 14 height 14
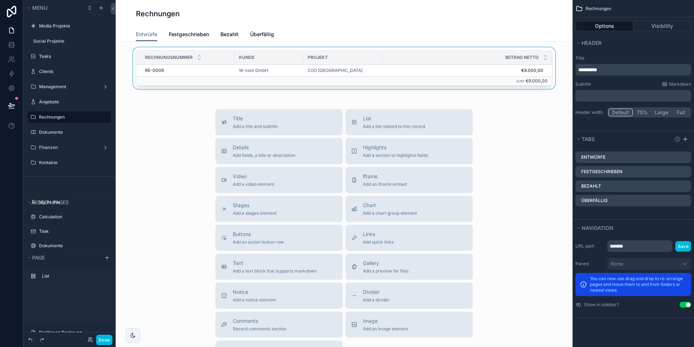
click at [375, 63] on div "Projekt" at bounding box center [343, 58] width 80 height 12
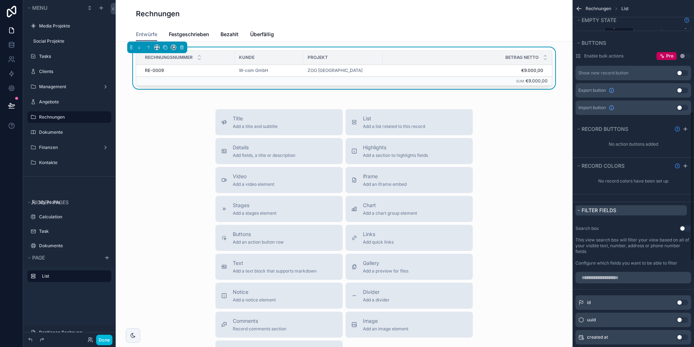
click at [579, 212] on icon "scrollable content" at bounding box center [579, 210] width 4 height 4
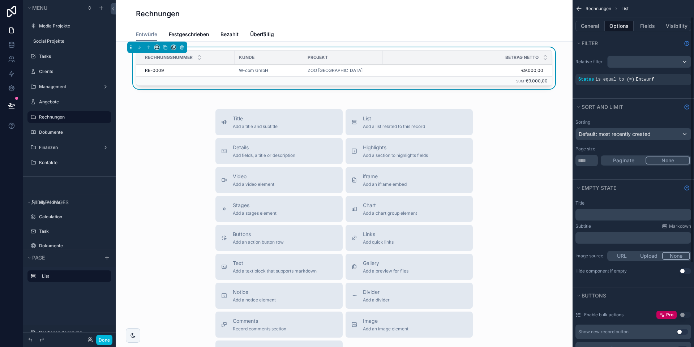
scroll to position [32, 0]
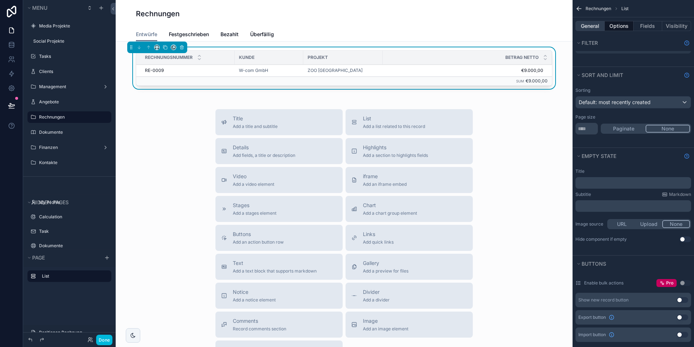
click at [597, 24] on button "General" at bounding box center [590, 26] width 29 height 10
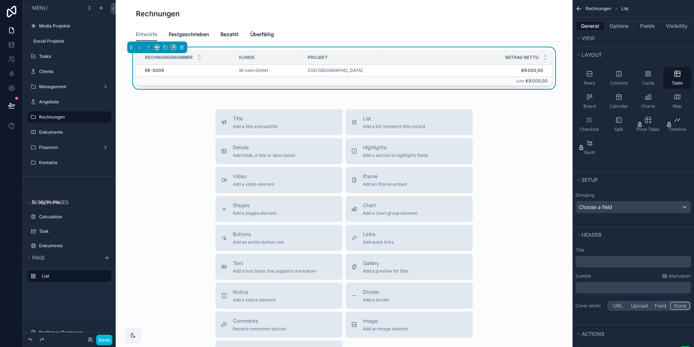
scroll to position [89, 0]
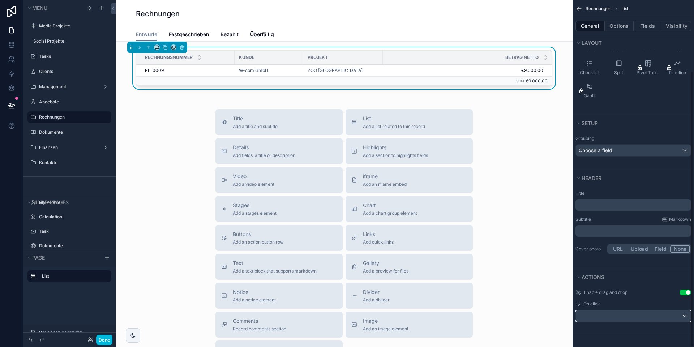
click at [611, 315] on div "scrollable content" at bounding box center [633, 316] width 115 height 12
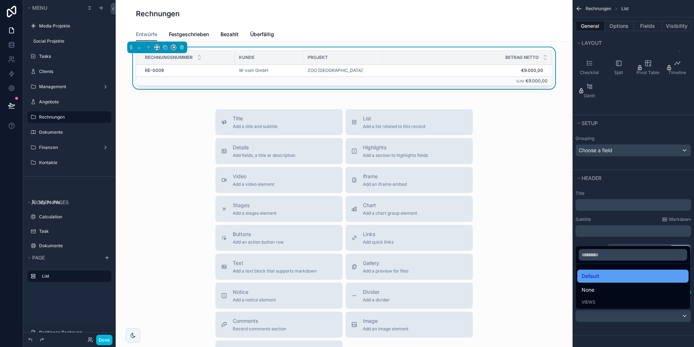
click at [594, 278] on span "Default" at bounding box center [591, 276] width 18 height 9
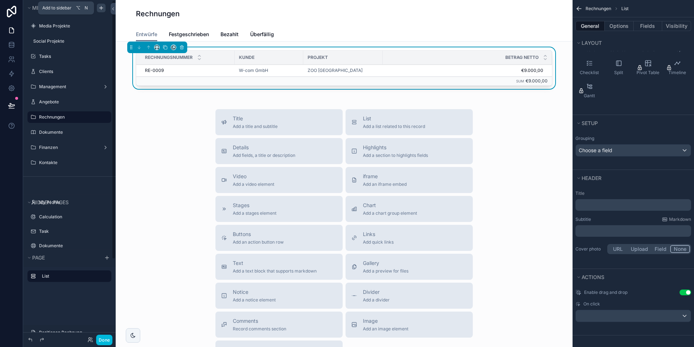
click at [100, 8] on icon "scrollable content" at bounding box center [101, 8] width 6 height 6
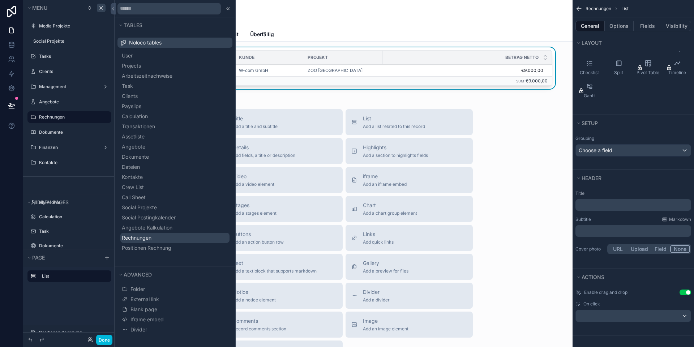
click at [142, 239] on span "Rechnungen" at bounding box center [137, 237] width 30 height 7
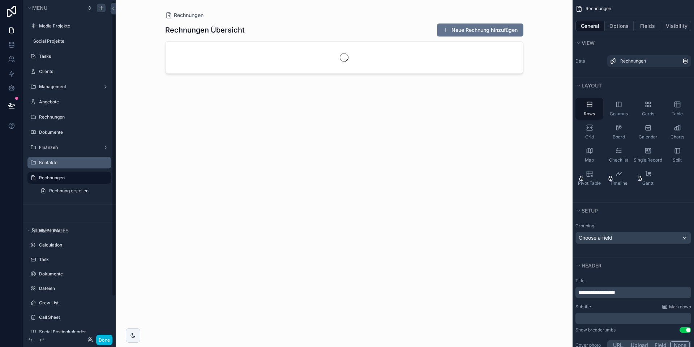
scroll to position [1, 0]
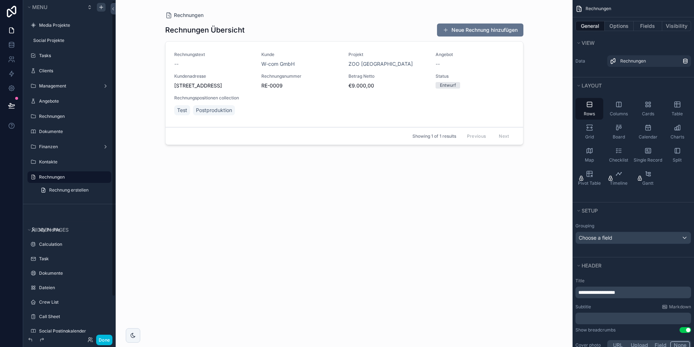
click at [67, 175] on label "Rechnungen" at bounding box center [73, 177] width 68 height 6
click at [620, 27] on button "Options" at bounding box center [619, 26] width 29 height 10
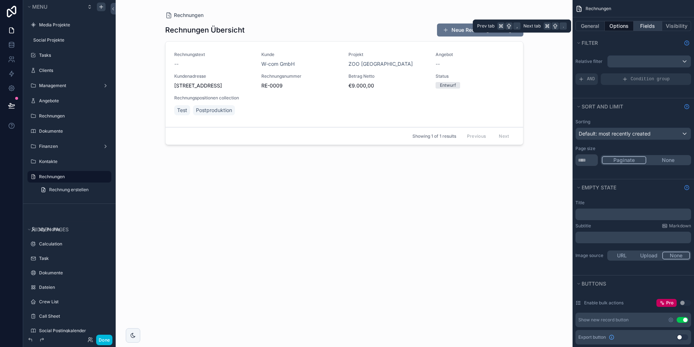
click at [650, 28] on button "Fields" at bounding box center [648, 26] width 29 height 10
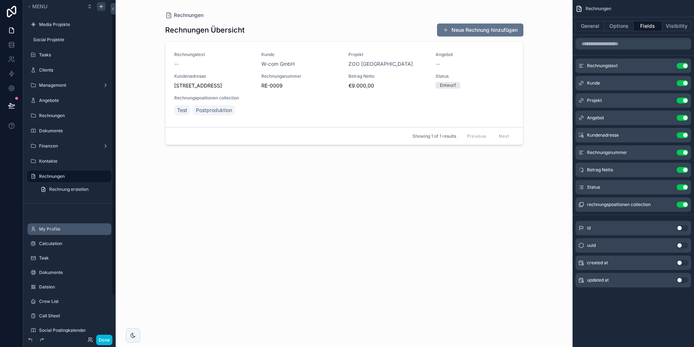
scroll to position [0, 0]
click at [588, 27] on button "General" at bounding box center [590, 26] width 29 height 10
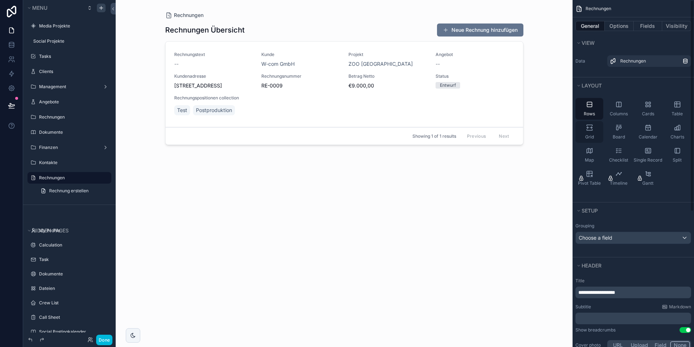
click at [584, 125] on div "Grid" at bounding box center [590, 132] width 28 height 22
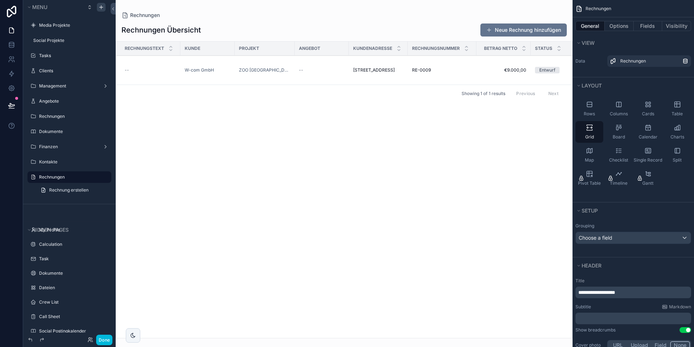
click at [459, 68] on div "scrollable content" at bounding box center [344, 173] width 457 height 347
click at [450, 69] on div "RE-0009 RE-0009" at bounding box center [442, 70] width 60 height 6
click at [450, 74] on td "RE-0009 RE-0009" at bounding box center [442, 70] width 69 height 29
click at [452, 73] on div "RE-0009 RE-0009" at bounding box center [442, 70] width 60 height 6
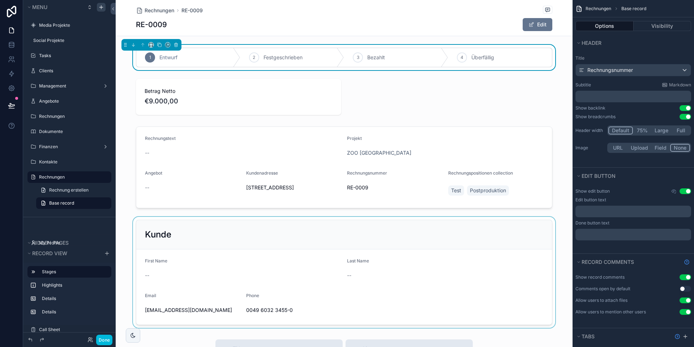
click at [234, 235] on div "scrollable content" at bounding box center [344, 272] width 457 height 111
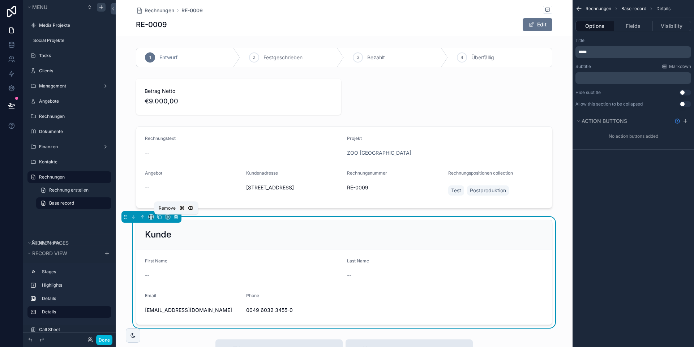
click at [176, 218] on icon "scrollable content" at bounding box center [176, 217] width 0 height 1
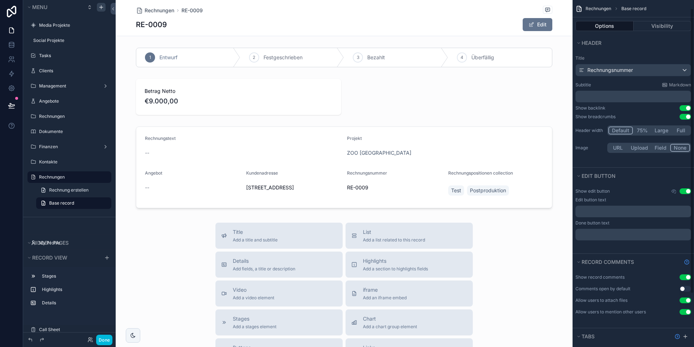
scroll to position [75, 0]
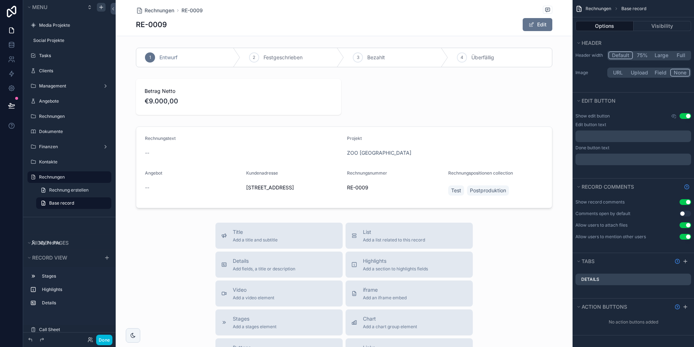
click at [622, 249] on div "Show record comments Use setting Comments open by default Use setting Allow use…" at bounding box center [634, 224] width 122 height 58
click at [64, 179] on label "Rechnungen" at bounding box center [73, 177] width 68 height 6
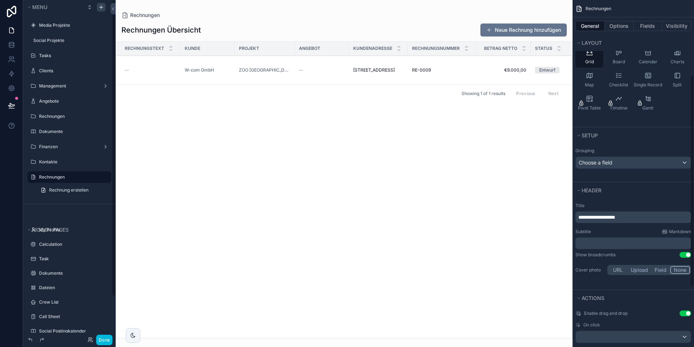
scroll to position [222, 0]
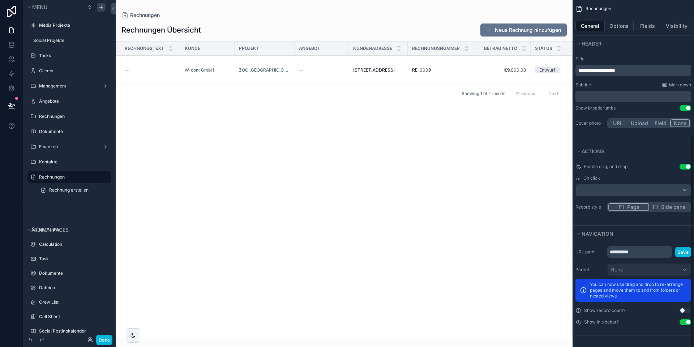
click at [684, 322] on button "Use setting" at bounding box center [686, 322] width 12 height 6
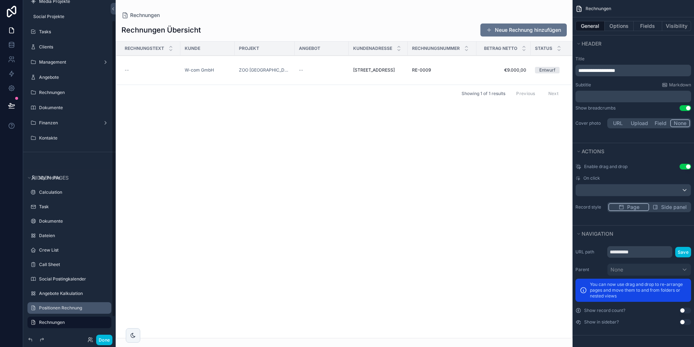
scroll to position [0, 0]
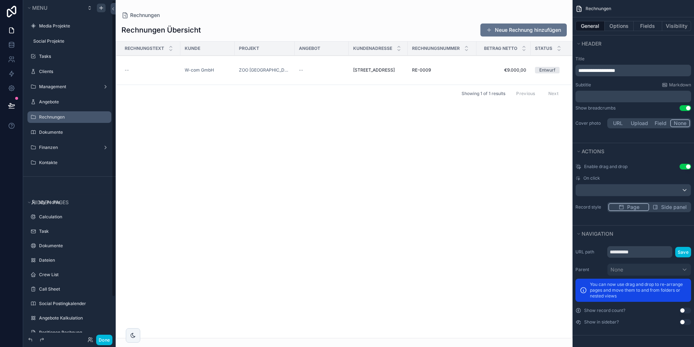
click at [56, 115] on label "Rechnungen" at bounding box center [73, 117] width 68 height 6
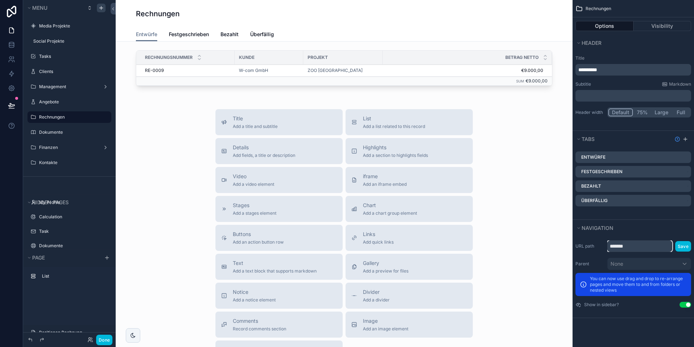
drag, startPoint x: 633, startPoint y: 248, endPoint x: 591, endPoint y: 246, distance: 41.3
click at [591, 246] on div "URL path ******* Save" at bounding box center [634, 246] width 116 height 12
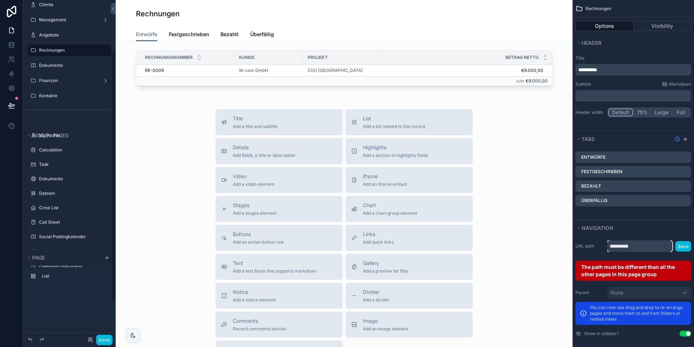
scroll to position [67, 0]
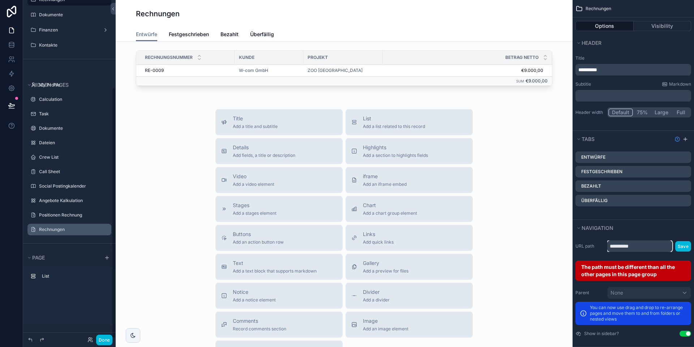
type input "**********"
click at [61, 230] on label "Rechnungen" at bounding box center [73, 230] width 68 height 6
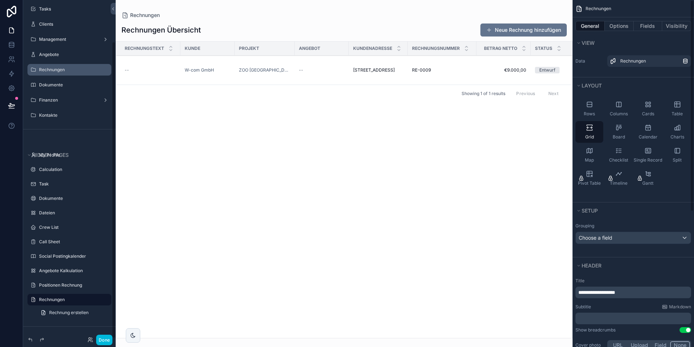
scroll to position [222, 0]
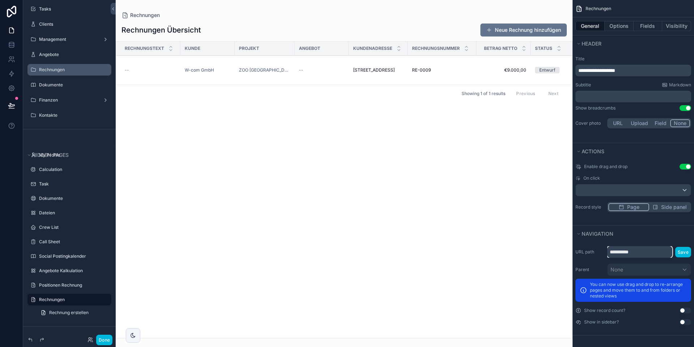
click at [643, 253] on input "**********" at bounding box center [640, 252] width 65 height 12
type input "**********"
click at [684, 256] on button "Save" at bounding box center [684, 252] width 16 height 10
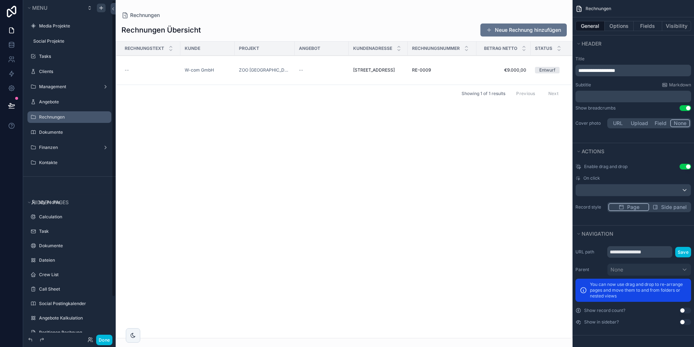
click at [53, 117] on label "Rechnungen" at bounding box center [73, 117] width 68 height 6
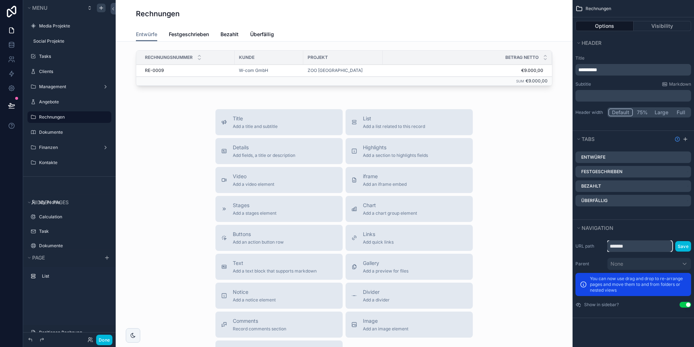
drag, startPoint x: 644, startPoint y: 249, endPoint x: 575, endPoint y: 242, distance: 69.4
click at [575, 242] on div "URL path ******* Save Parent None You can now use drag and drop to re-arrange p…" at bounding box center [634, 274] width 122 height 73
type input "**********"
click at [687, 247] on button "Save" at bounding box center [684, 246] width 16 height 10
click at [685, 247] on button "Save" at bounding box center [684, 246] width 16 height 10
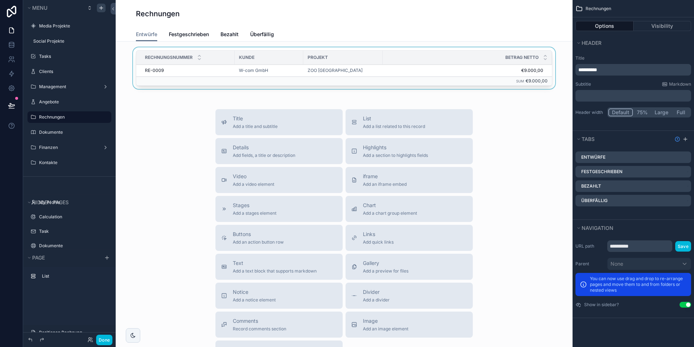
click at [386, 73] on div "scrollable content" at bounding box center [345, 69] width 446 height 44
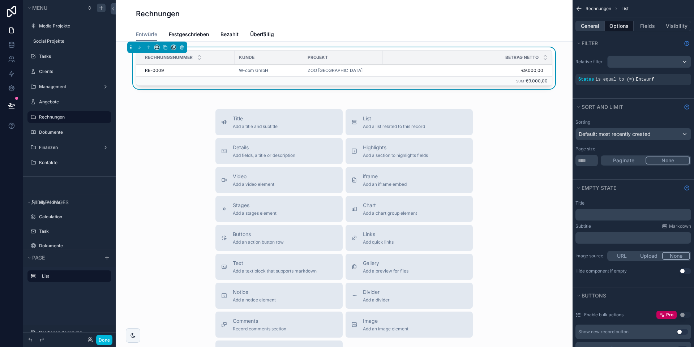
click at [591, 27] on button "General" at bounding box center [590, 26] width 29 height 10
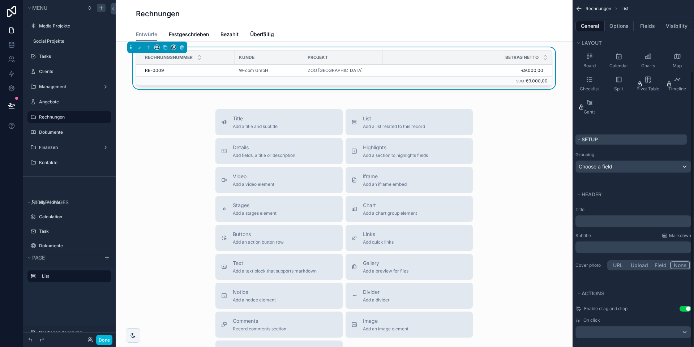
scroll to position [89, 0]
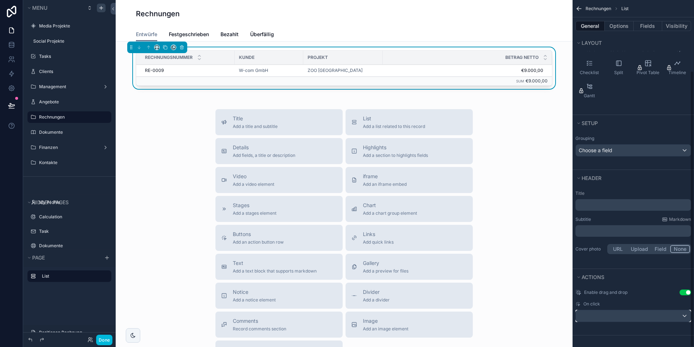
click at [604, 317] on div "scrollable content" at bounding box center [633, 316] width 115 height 12
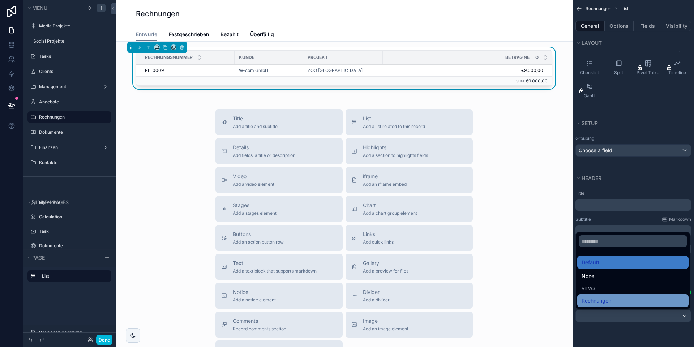
click at [612, 301] on div "Rechnungen" at bounding box center [633, 301] width 103 height 9
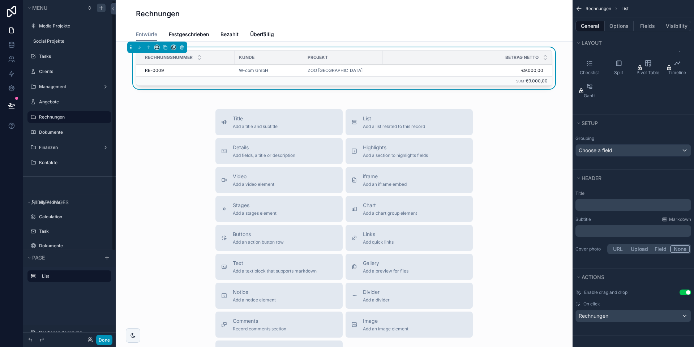
click at [102, 338] on button "Done" at bounding box center [104, 340] width 16 height 10
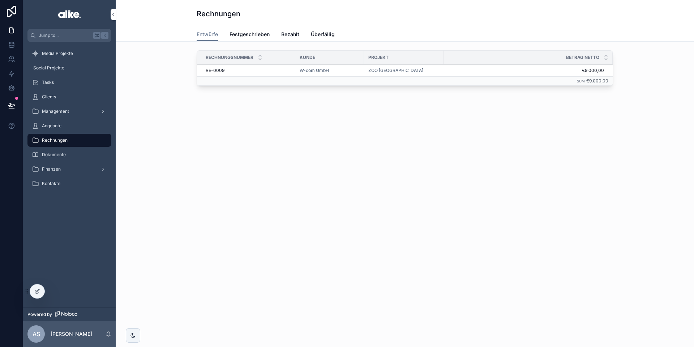
click at [442, 71] on td "ZOO [GEOGRAPHIC_DATA]" at bounding box center [404, 71] width 80 height 12
click at [429, 69] on div "ZOO [GEOGRAPHIC_DATA]" at bounding box center [404, 71] width 71 height 6
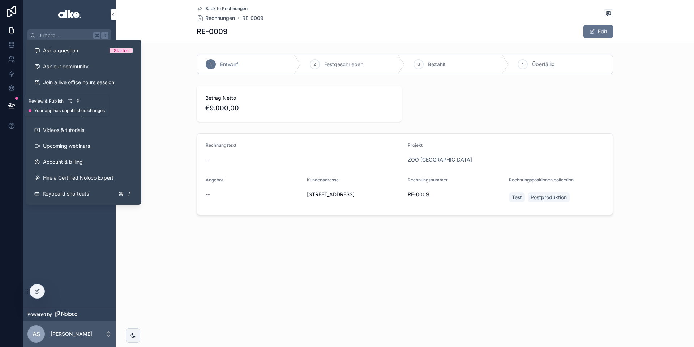
click at [11, 106] on icon at bounding box center [11, 105] width 6 height 4
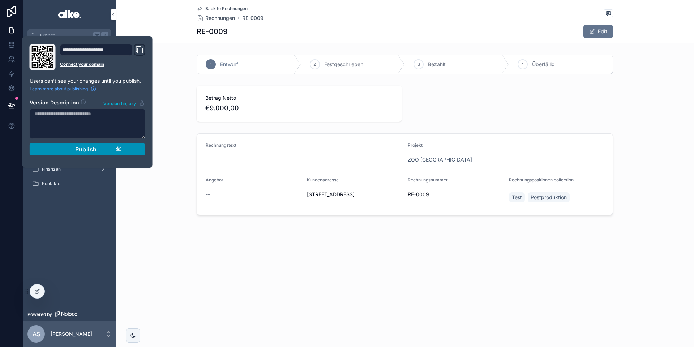
click at [143, 150] on button "Publish" at bounding box center [88, 149] width 116 height 12
